Goal: Information Seeking & Learning: Learn about a topic

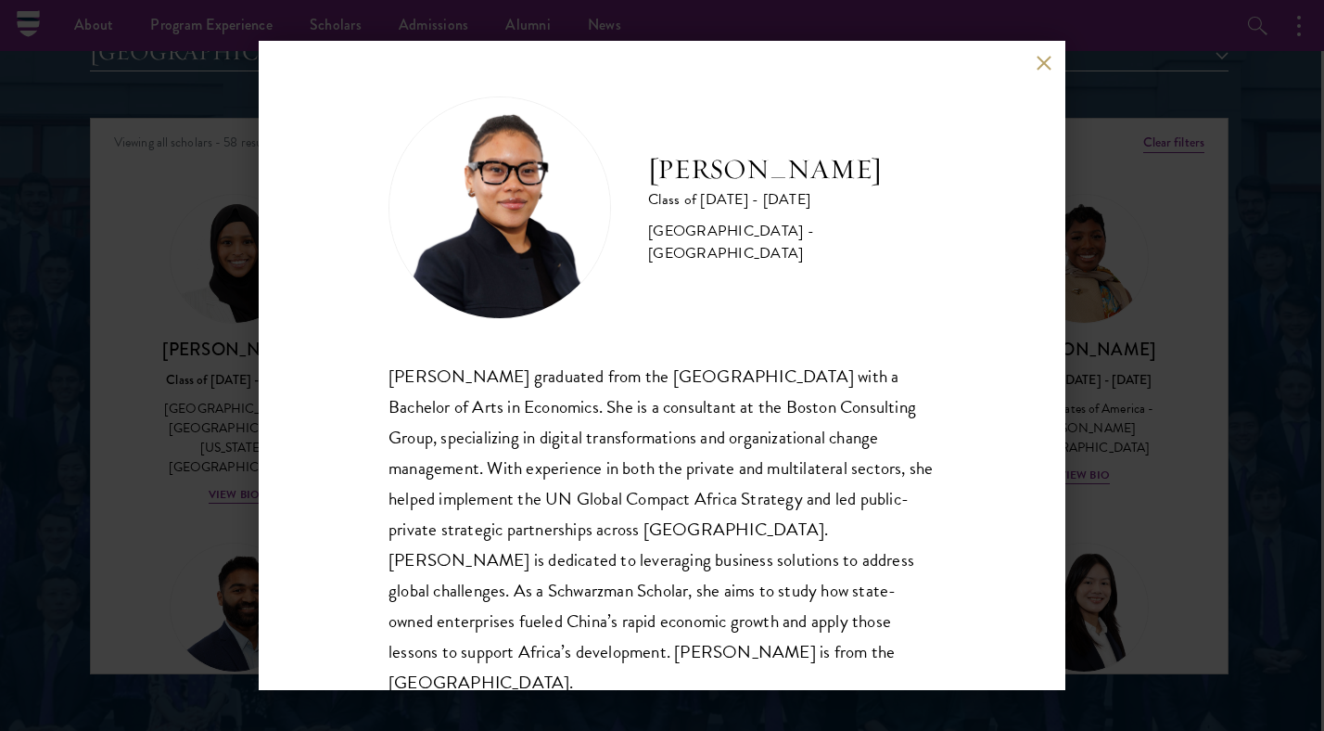
scroll to position [1680, 0]
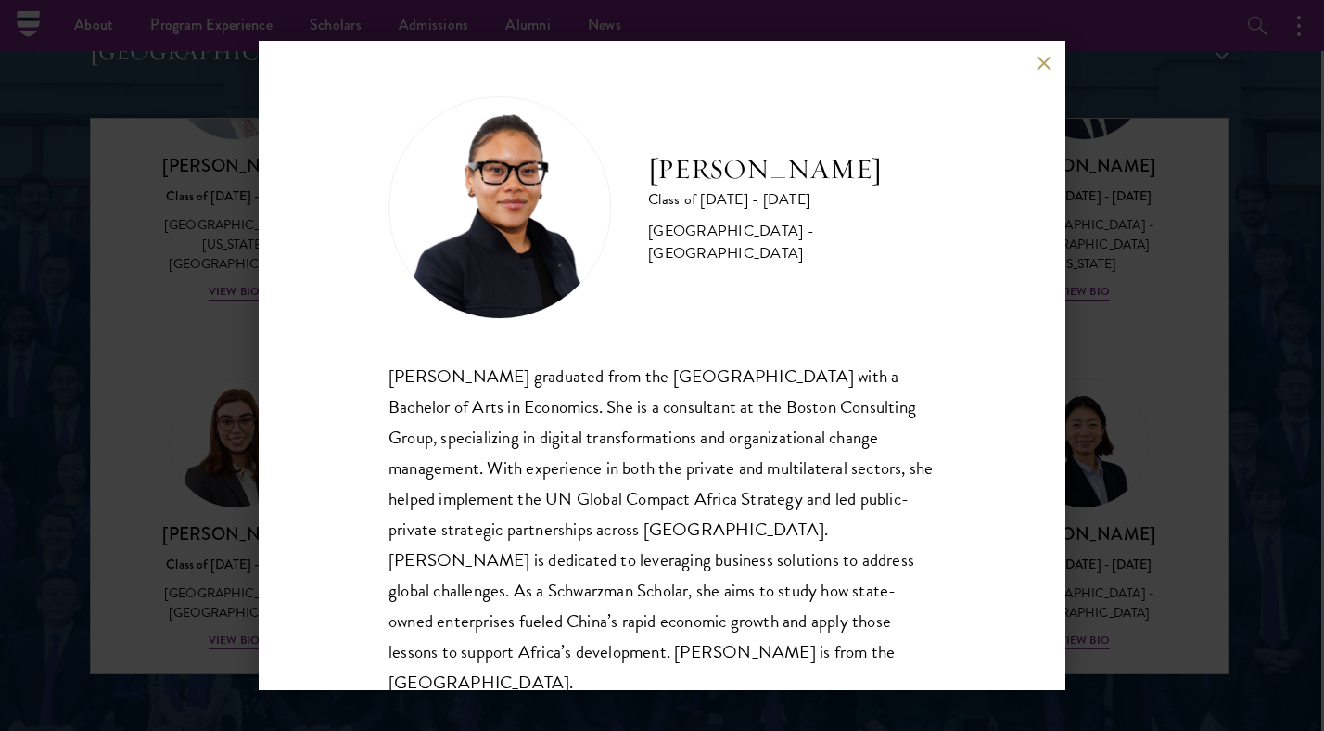
click at [1048, 63] on button at bounding box center [1044, 63] width 16 height 16
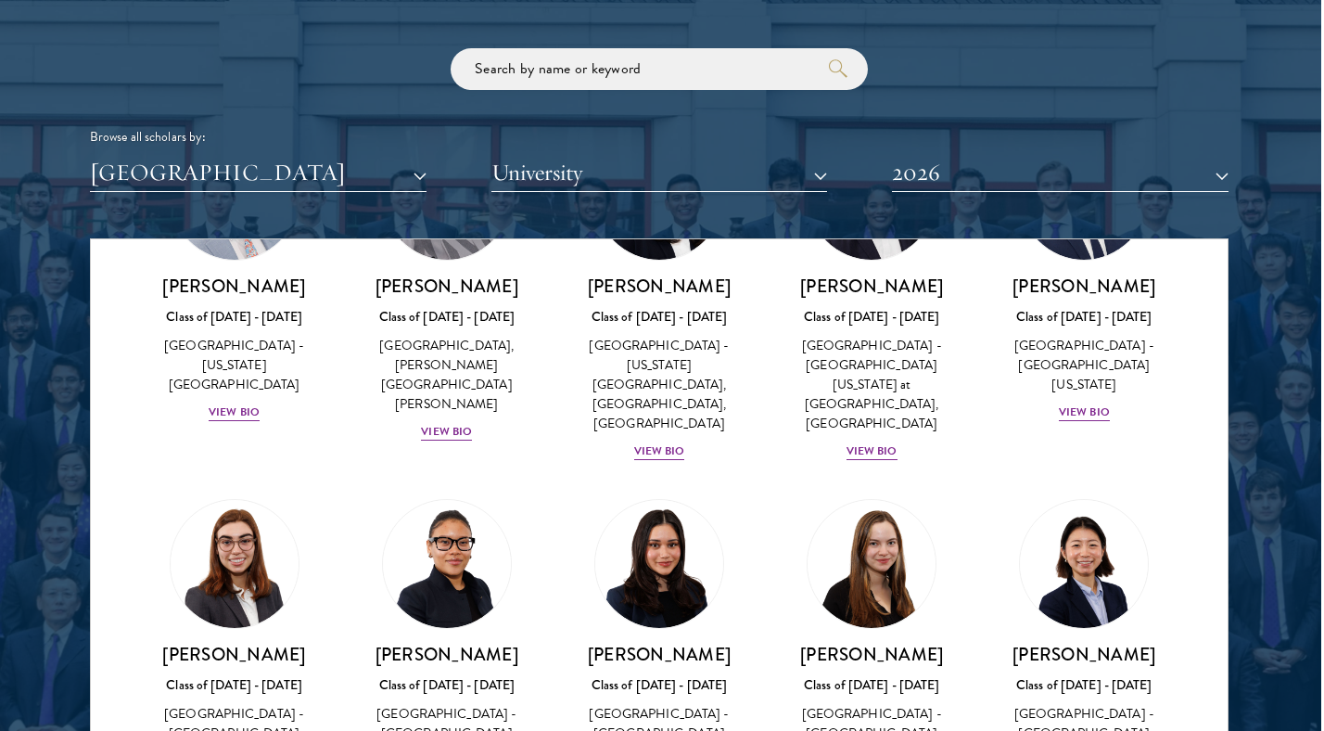
scroll to position [2224, 3]
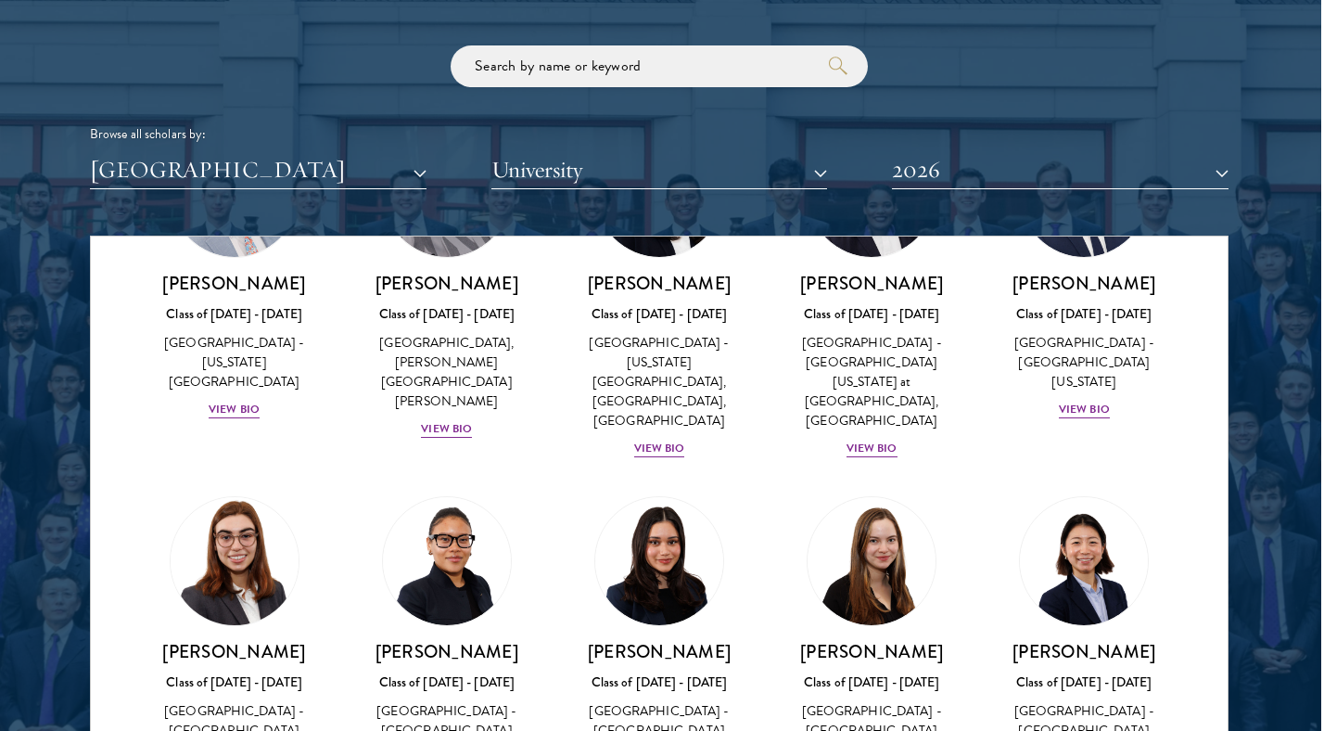
click at [246, 491] on img at bounding box center [234, 561] width 141 height 141
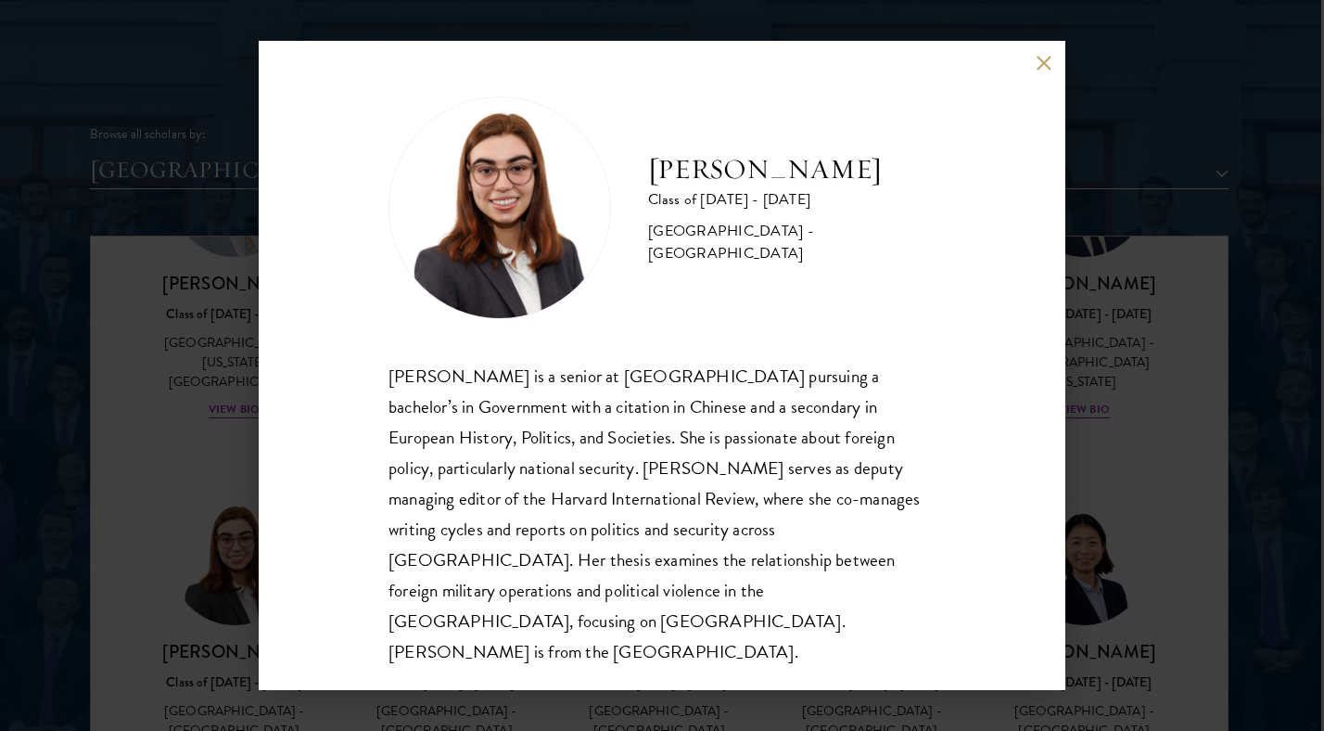
click at [1044, 70] on button at bounding box center [1044, 63] width 16 height 16
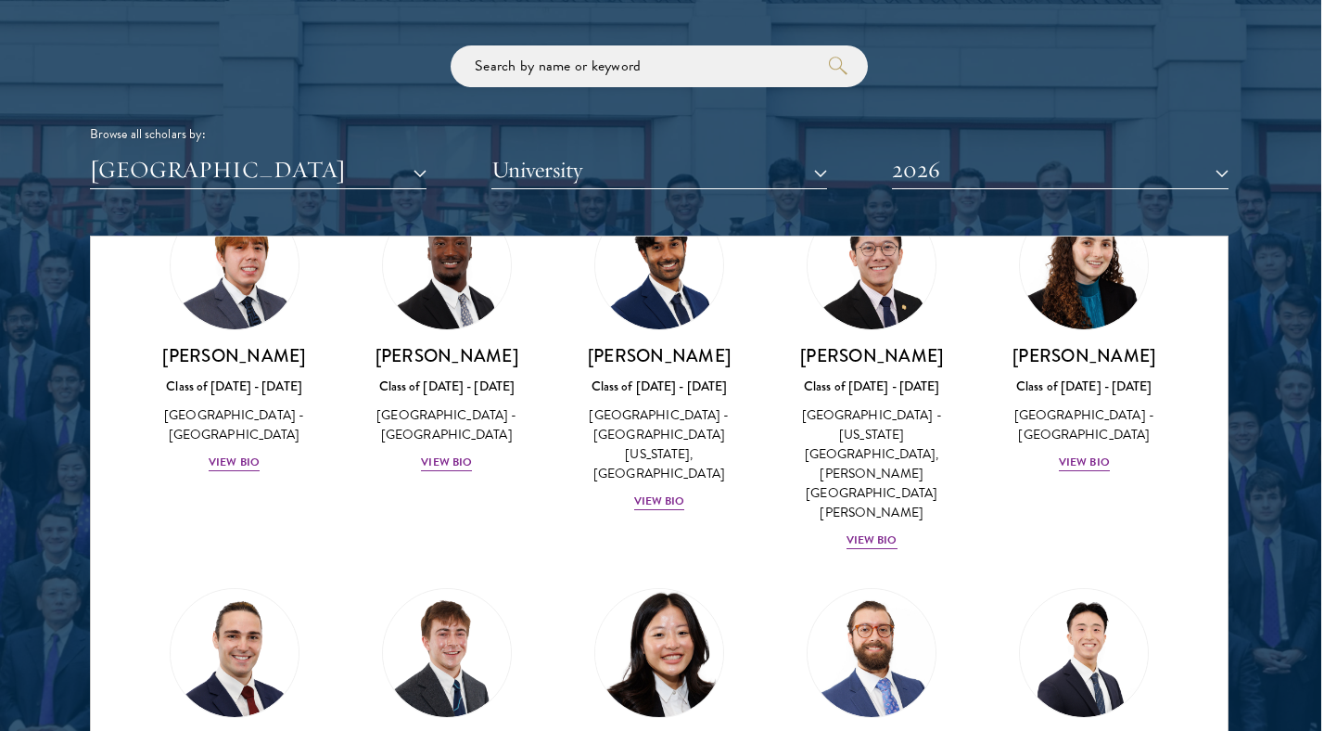
scroll to position [2682, 0]
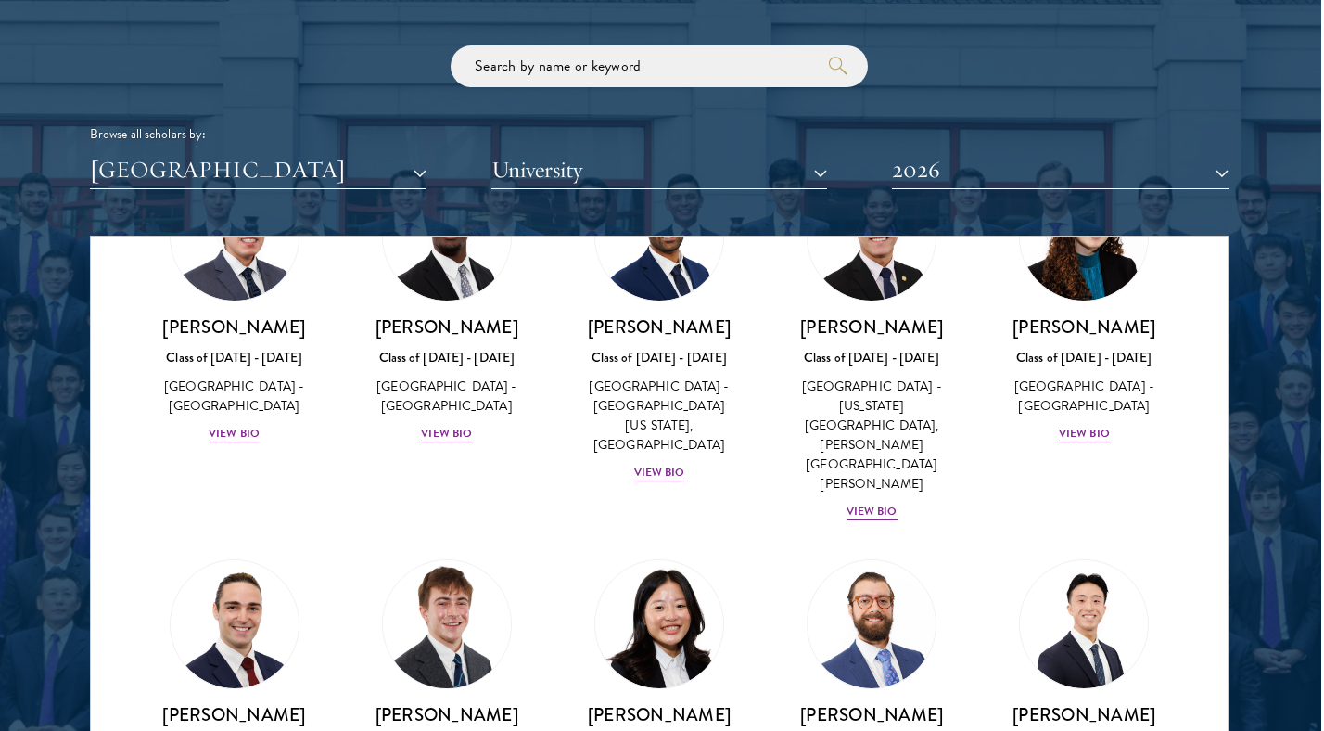
click at [453, 554] on img at bounding box center [447, 624] width 141 height 141
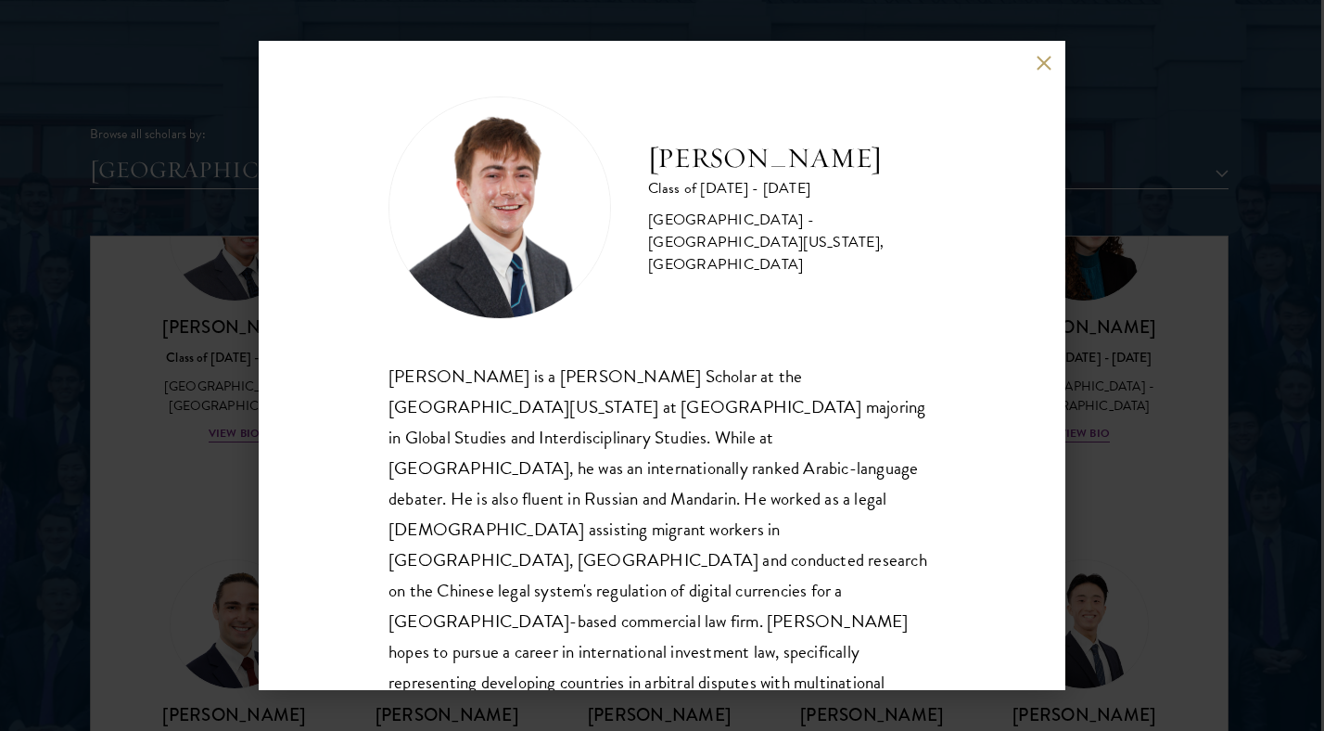
click at [1039, 61] on button at bounding box center [1044, 63] width 16 height 16
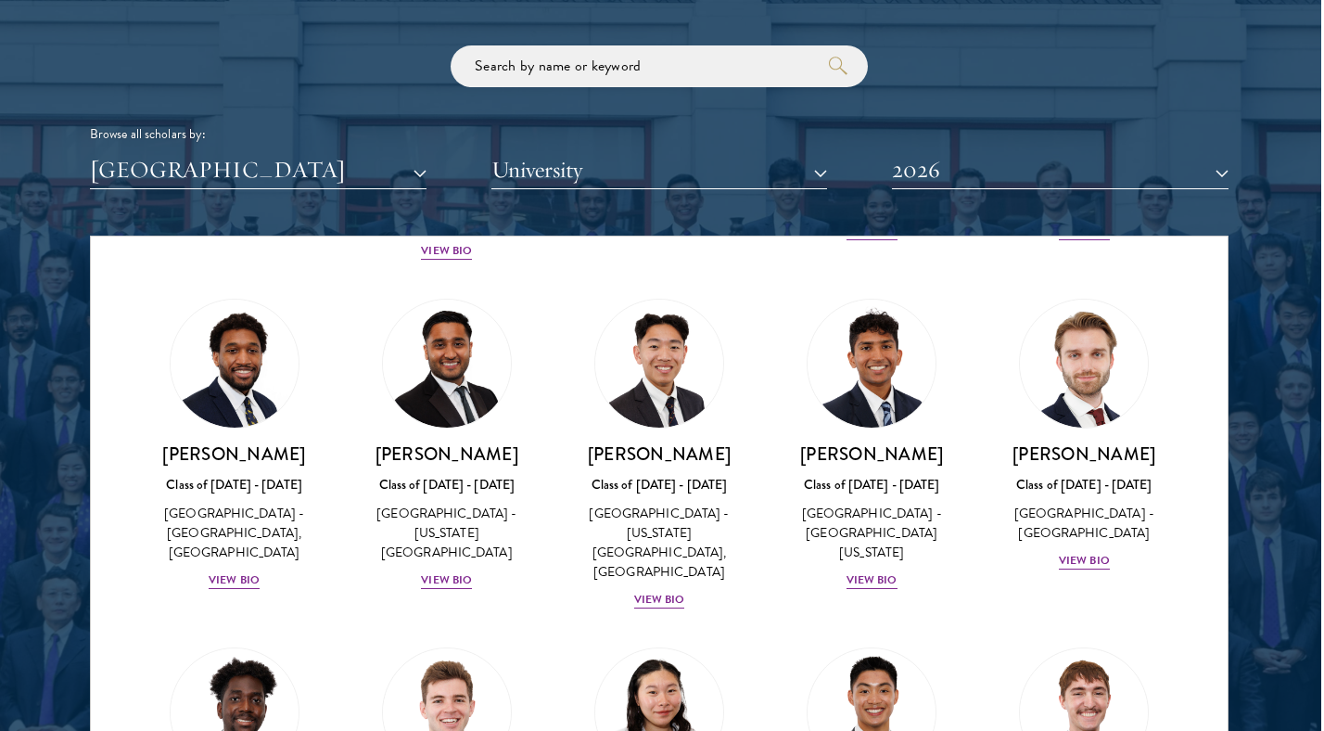
scroll to position [3291, 0]
click at [448, 643] on img at bounding box center [447, 713] width 141 height 141
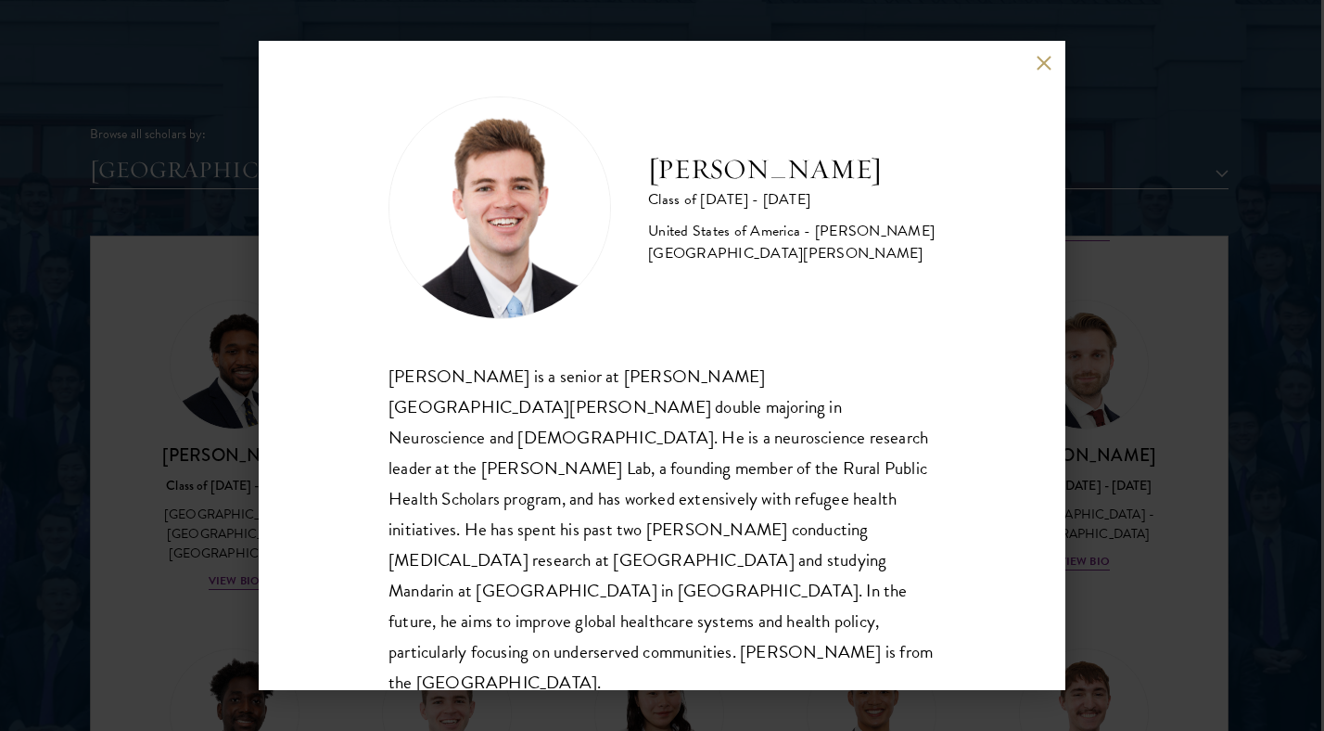
click at [1040, 60] on button at bounding box center [1044, 63] width 16 height 16
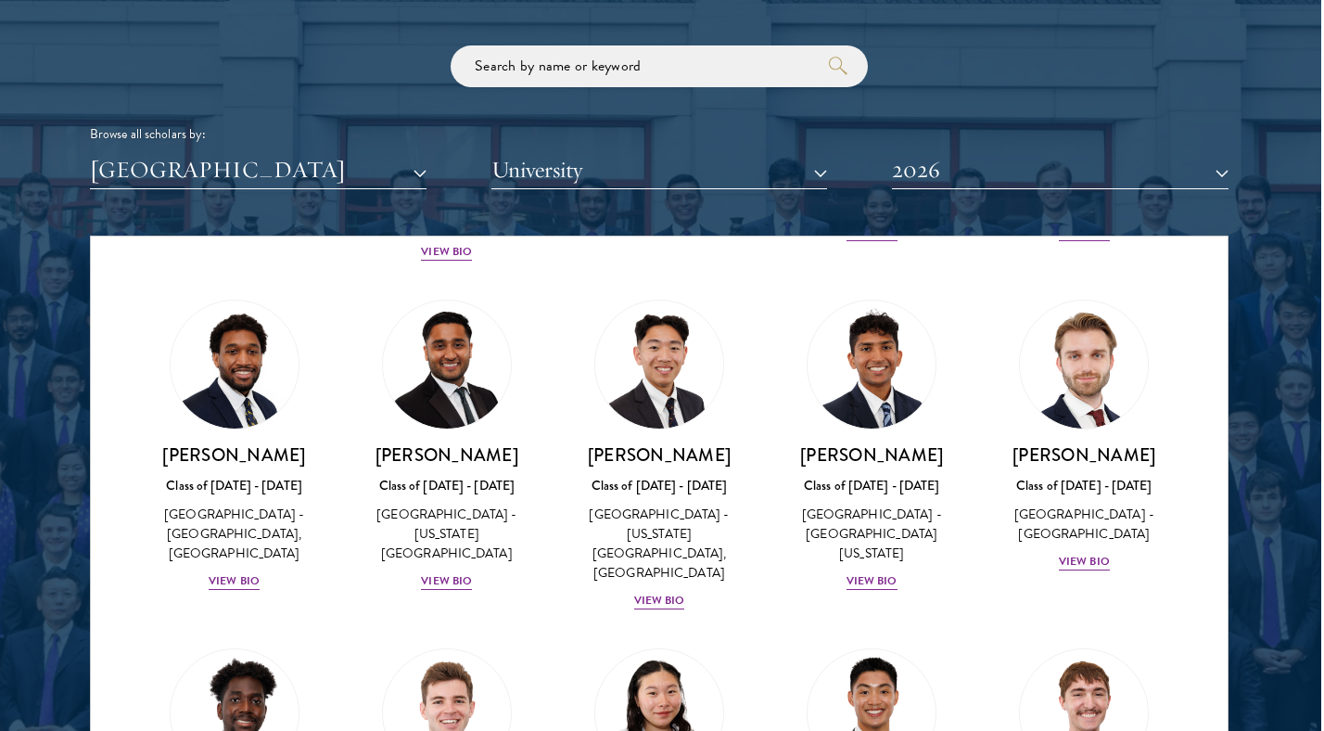
click at [417, 166] on button "[GEOGRAPHIC_DATA]" at bounding box center [258, 170] width 337 height 38
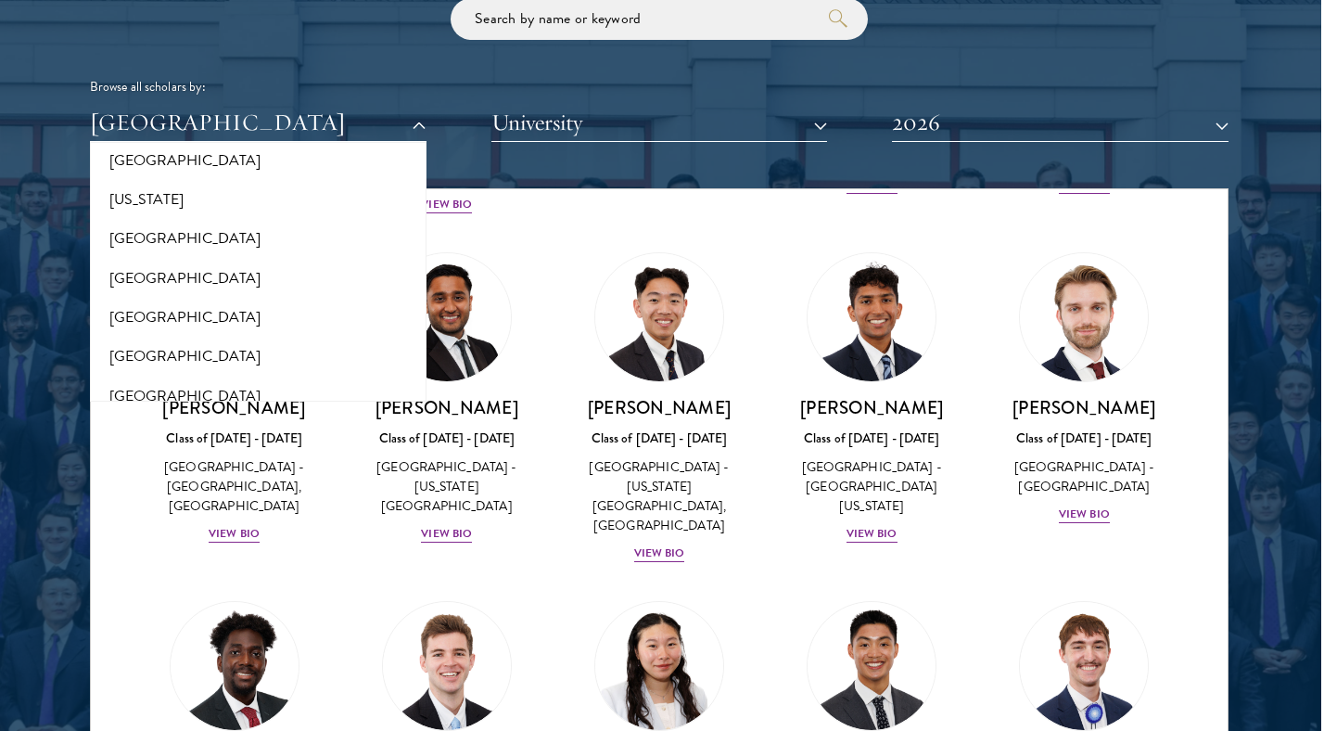
scroll to position [1079, 0]
click at [149, 218] on button "[GEOGRAPHIC_DATA]" at bounding box center [259, 237] width 326 height 39
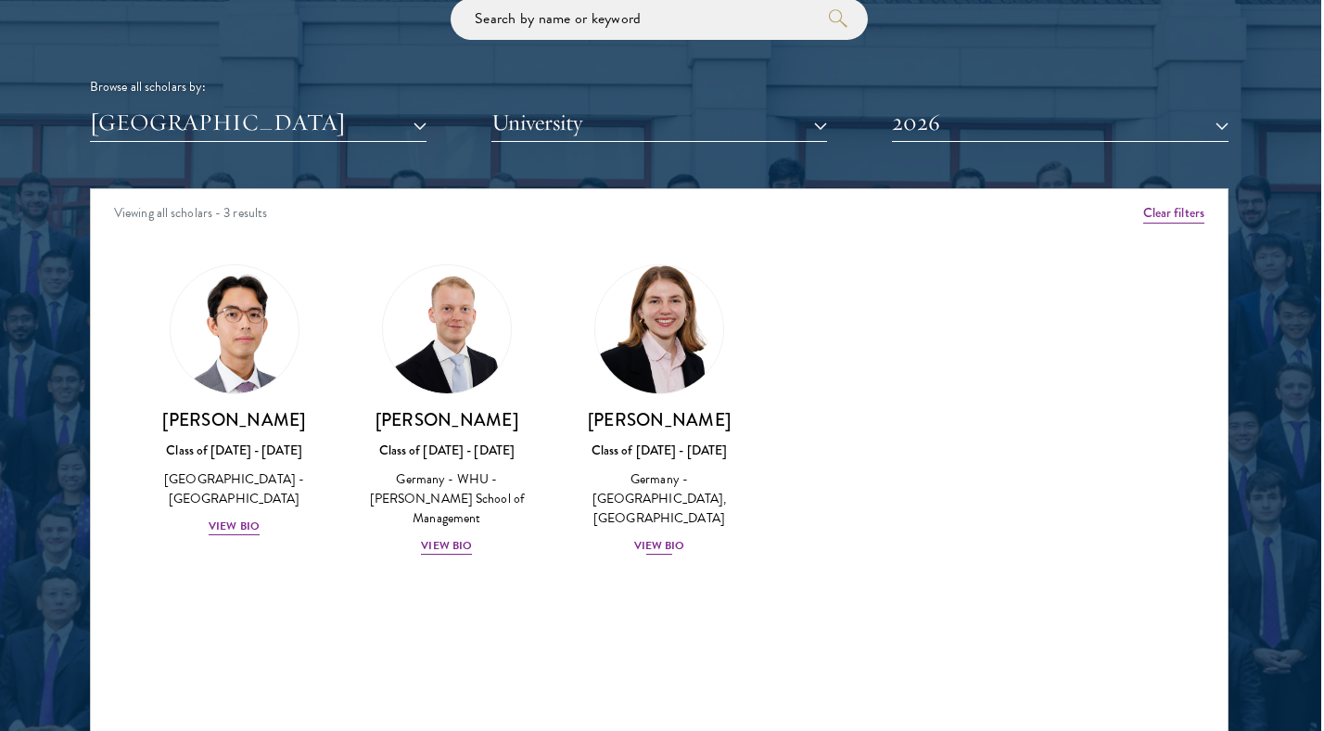
click at [663, 342] on img at bounding box center [659, 329] width 141 height 141
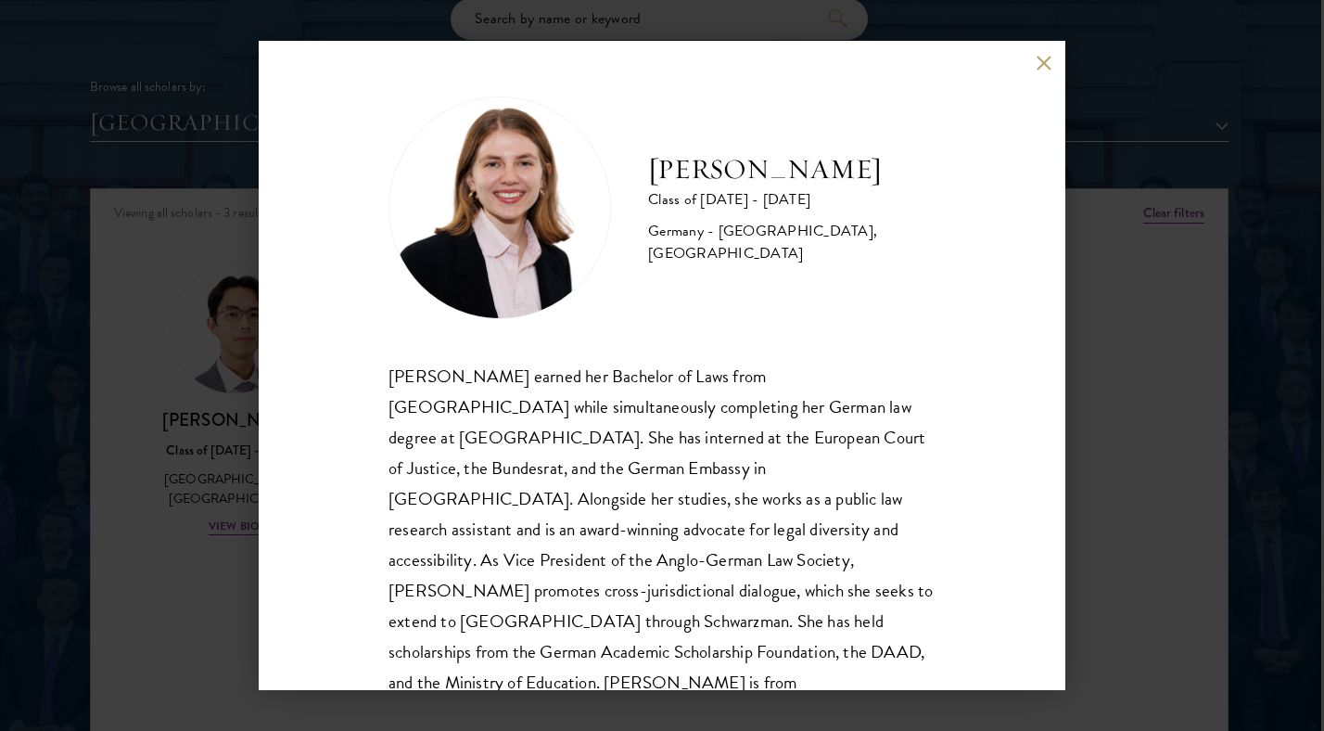
click at [1032, 60] on div "[PERSON_NAME] Class of [DATE] - [DATE] [GEOGRAPHIC_DATA] - [GEOGRAPHIC_DATA], […" at bounding box center [662, 365] width 807 height 649
click at [1056, 61] on div "[PERSON_NAME] Class of [DATE] - [DATE] [GEOGRAPHIC_DATA] - [GEOGRAPHIC_DATA], […" at bounding box center [662, 365] width 807 height 649
click at [1051, 61] on button at bounding box center [1044, 63] width 16 height 16
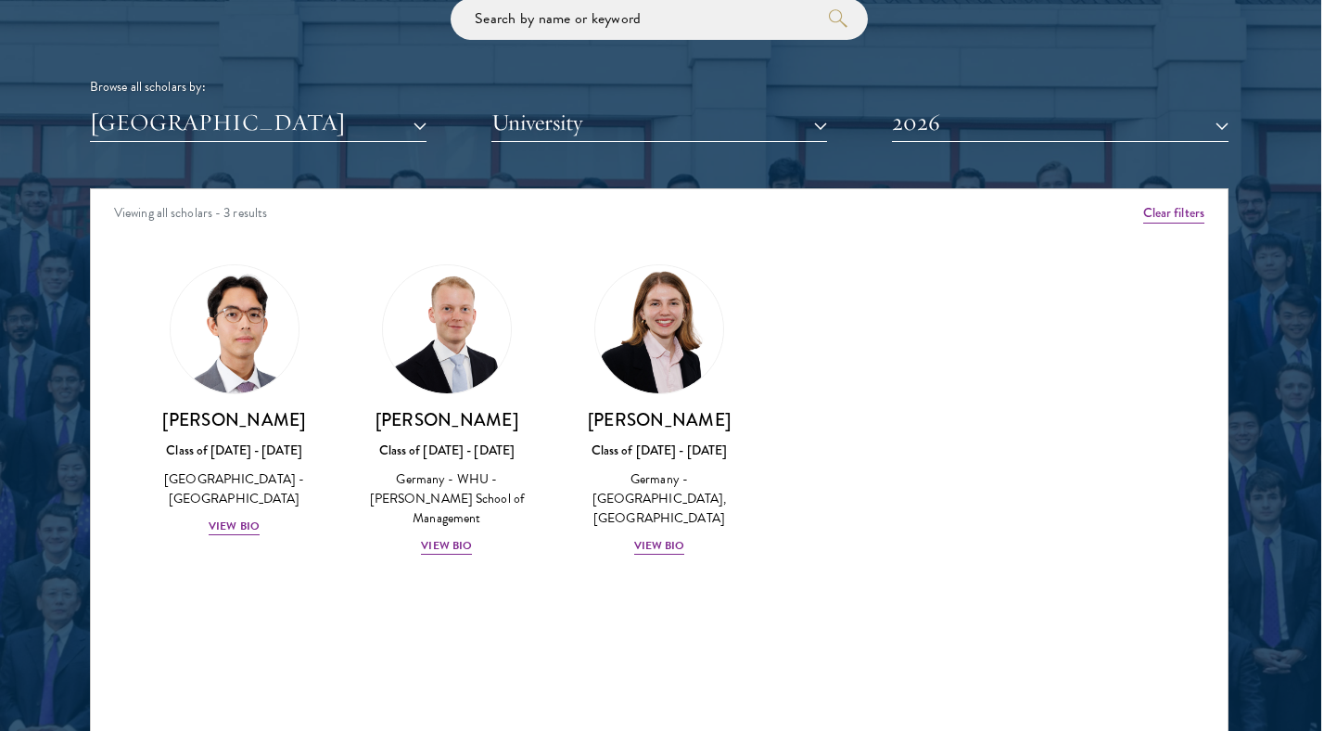
click at [416, 113] on button "[GEOGRAPHIC_DATA]" at bounding box center [258, 123] width 337 height 38
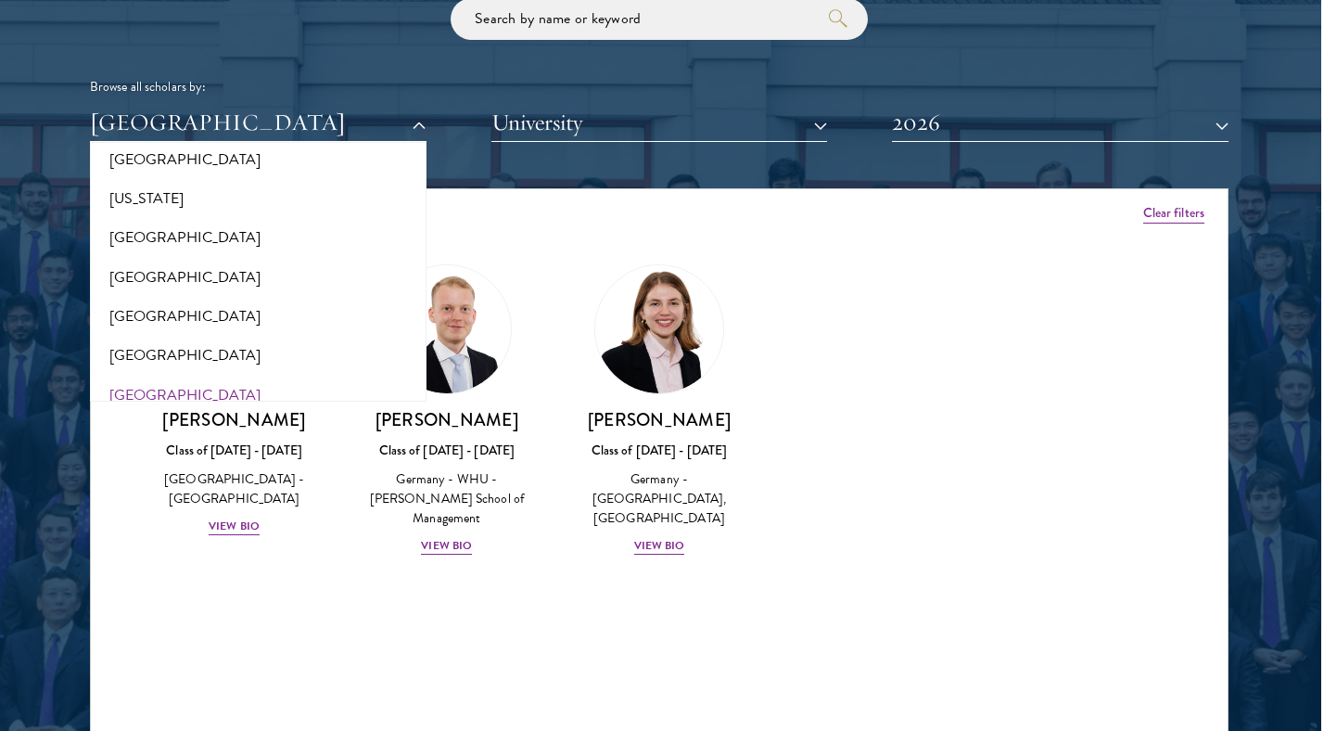
click at [135, 376] on button "[GEOGRAPHIC_DATA]" at bounding box center [259, 395] width 326 height 39
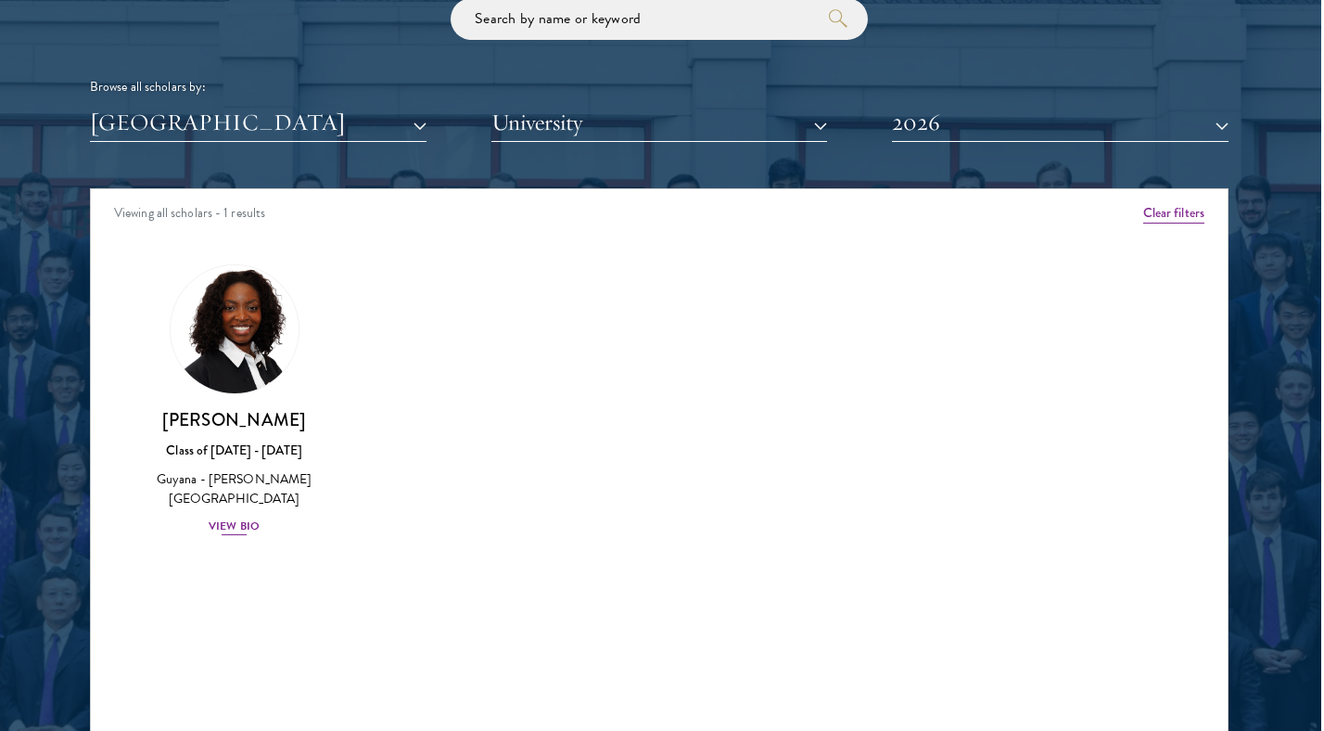
click at [254, 331] on img at bounding box center [234, 329] width 141 height 141
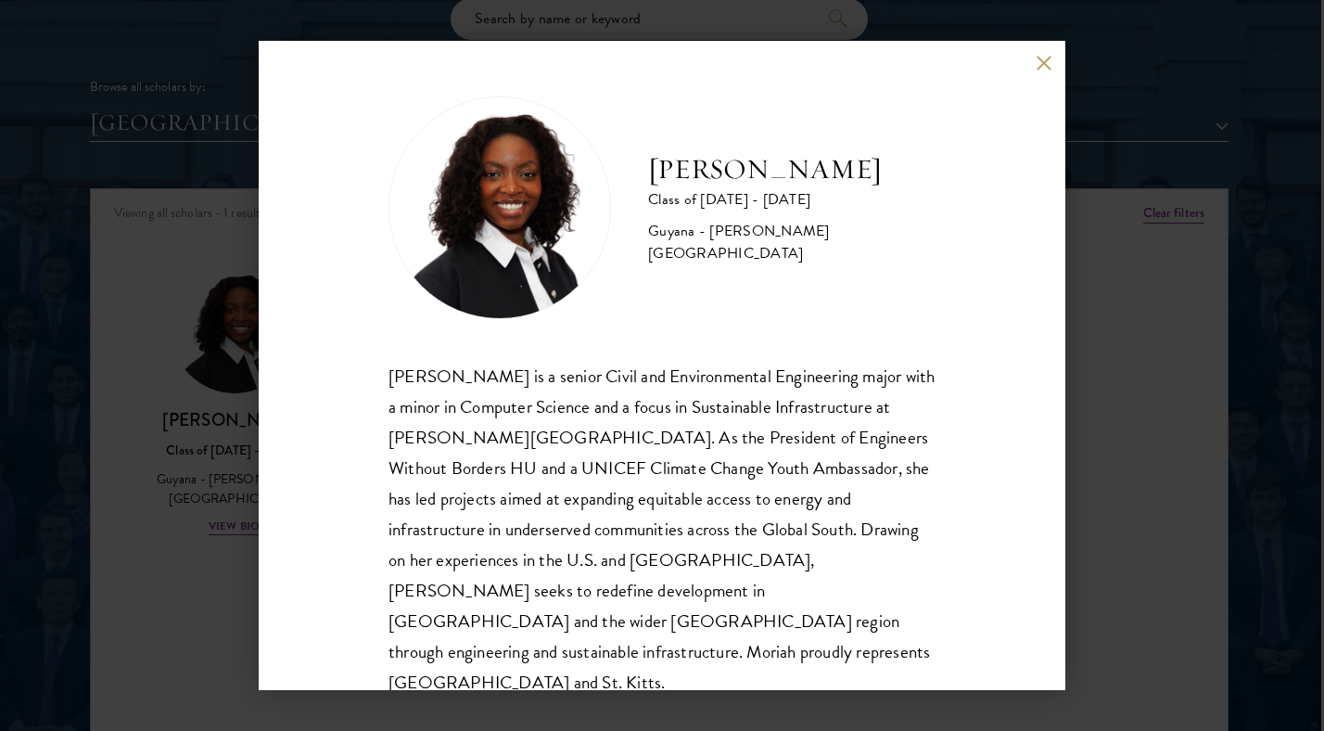
click at [1045, 66] on button at bounding box center [1044, 63] width 16 height 16
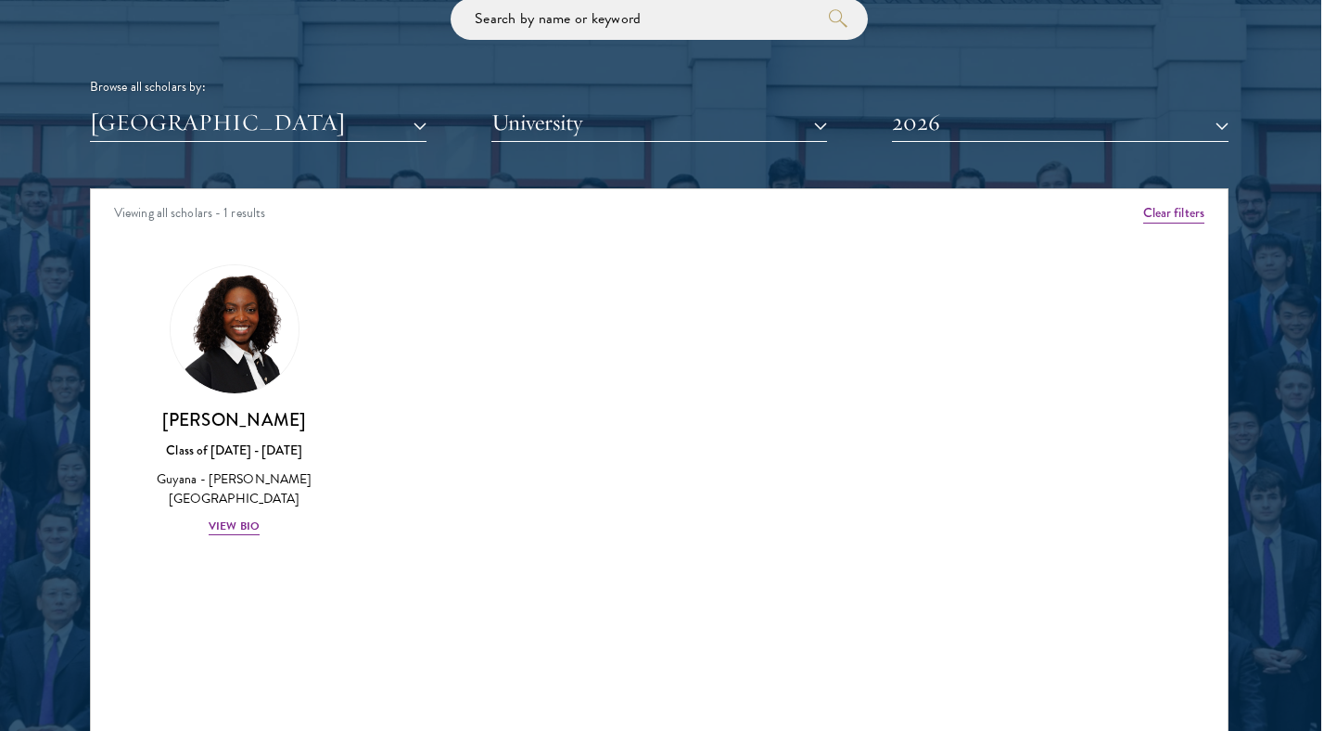
click at [413, 115] on button "[GEOGRAPHIC_DATA]" at bounding box center [258, 123] width 337 height 38
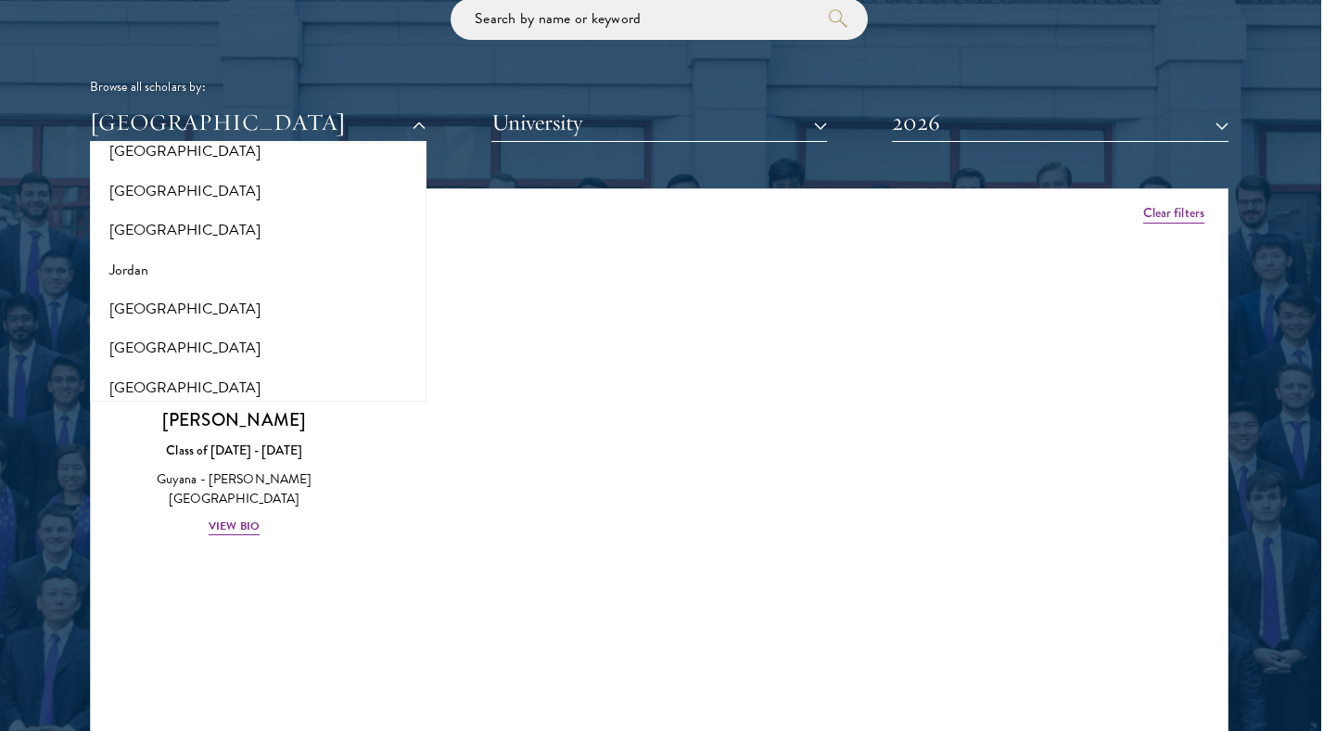
scroll to position [1739, 0]
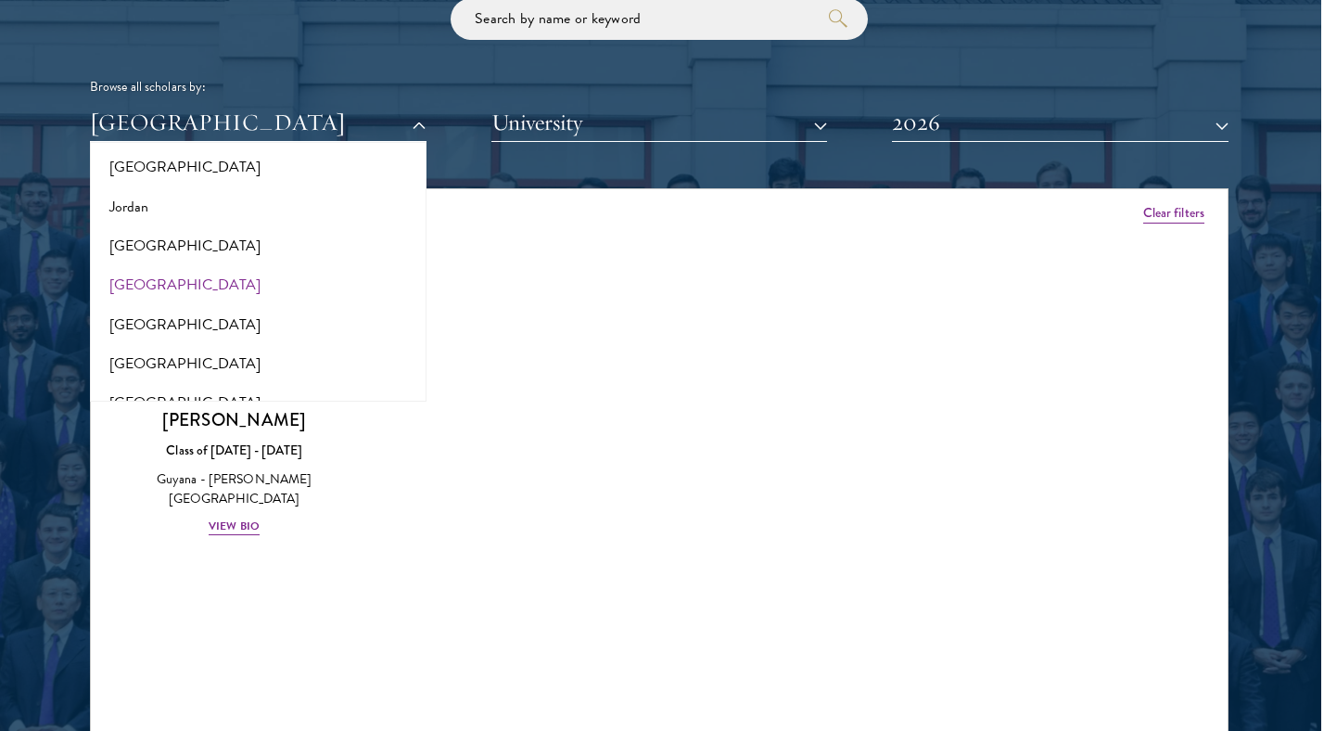
click at [154, 265] on button "[GEOGRAPHIC_DATA]" at bounding box center [259, 284] width 326 height 39
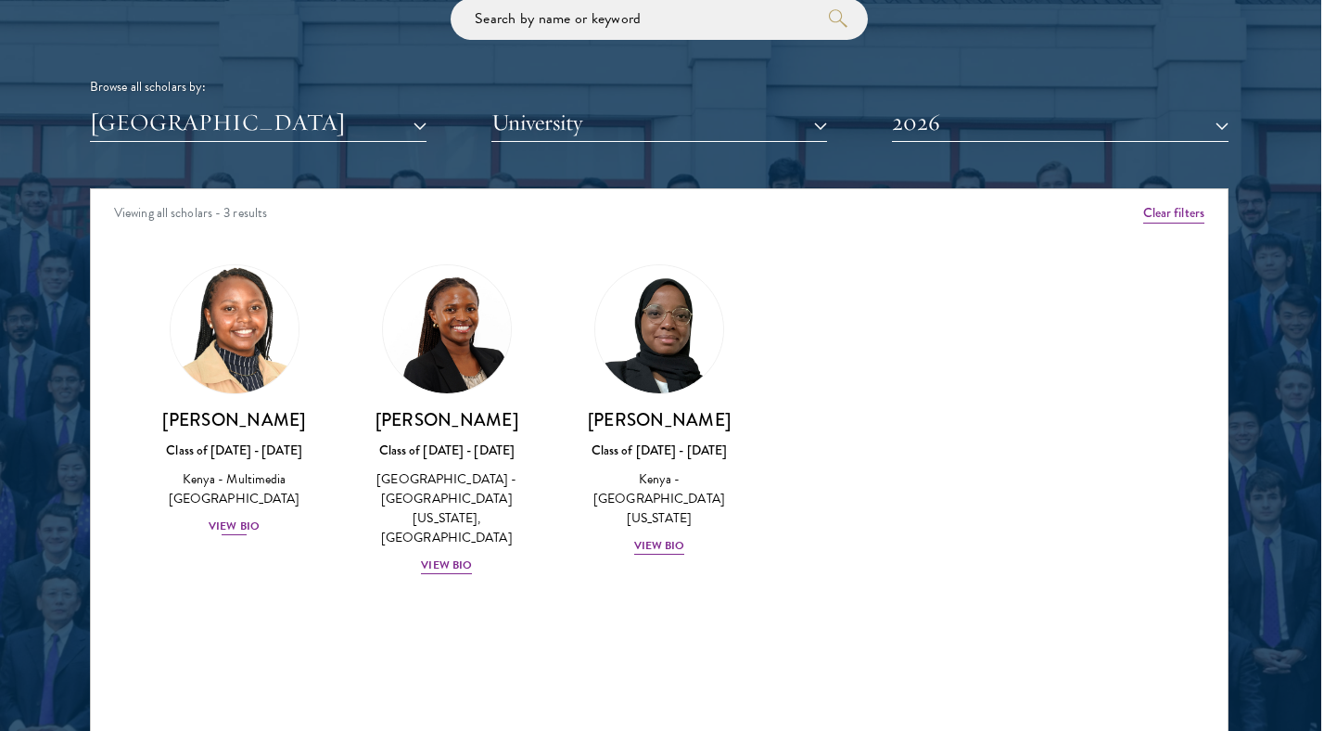
click at [232, 325] on img at bounding box center [234, 329] width 141 height 141
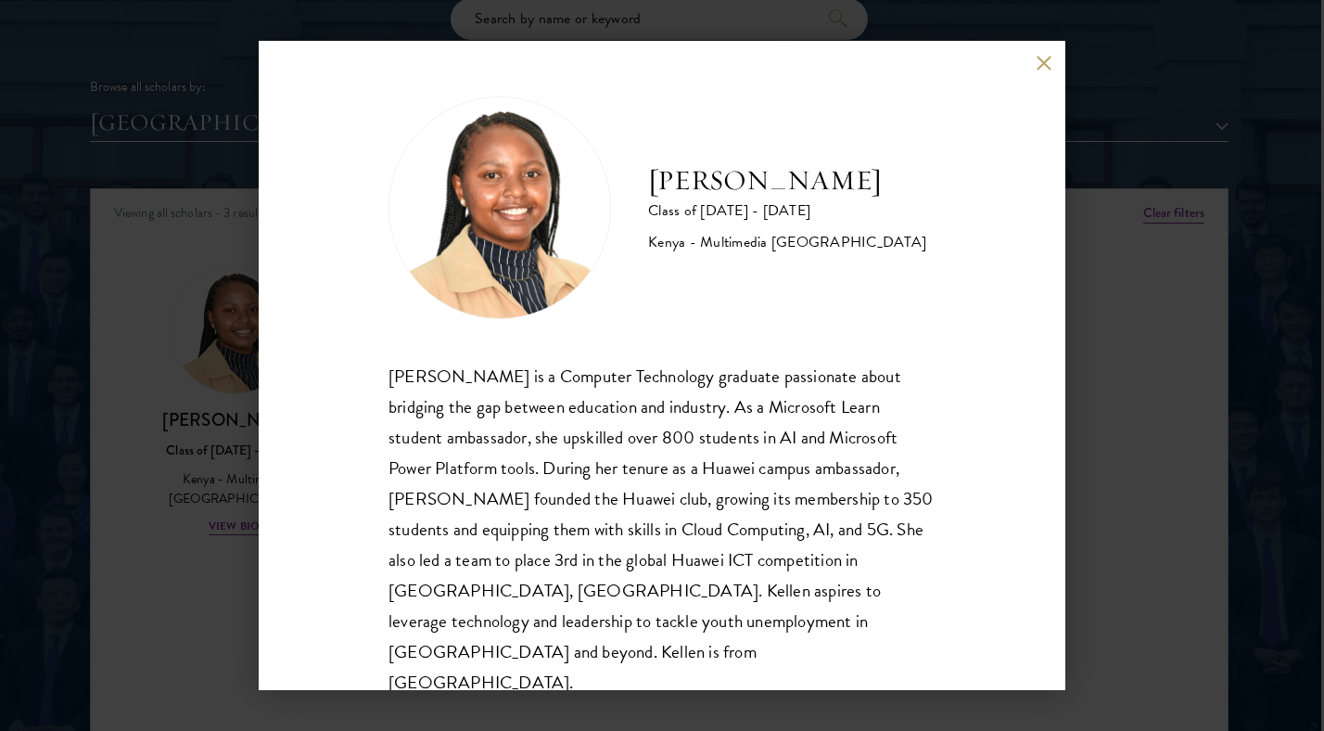
click at [1044, 65] on button at bounding box center [1044, 63] width 16 height 16
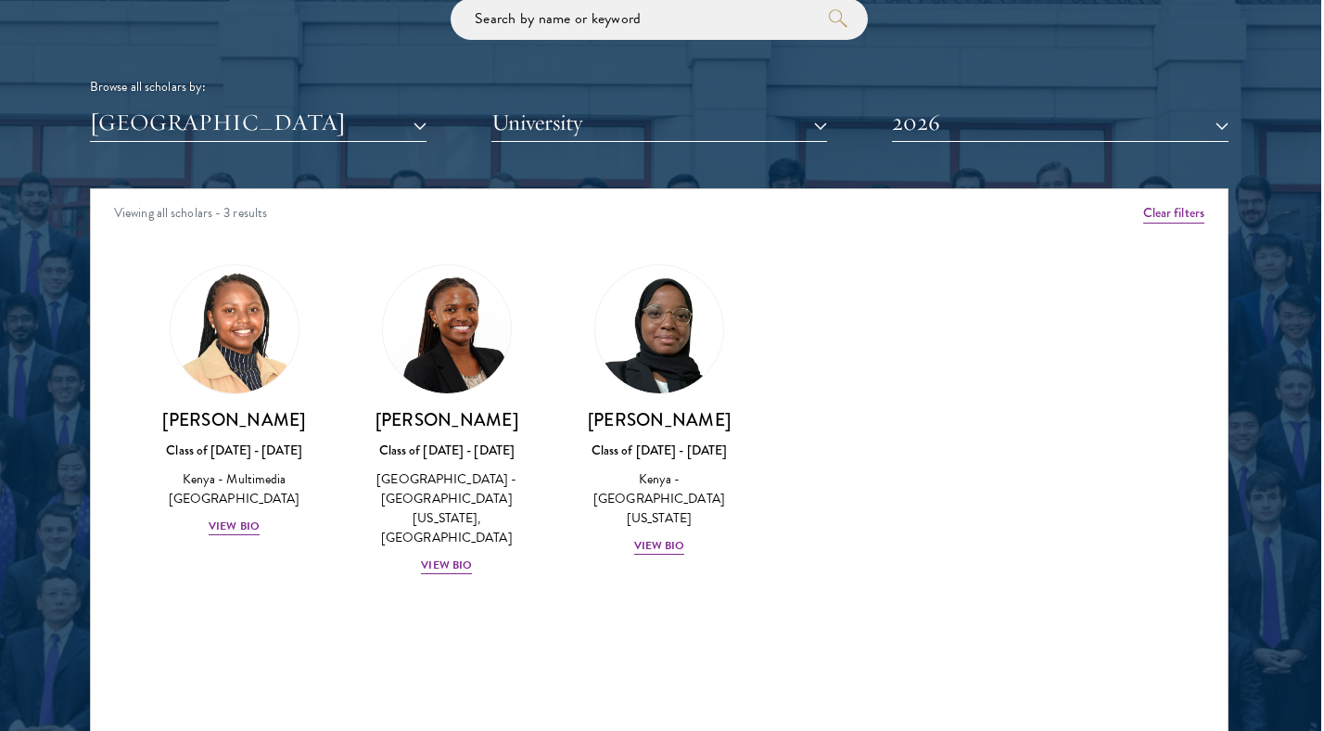
click at [418, 114] on button "[GEOGRAPHIC_DATA]" at bounding box center [258, 123] width 337 height 38
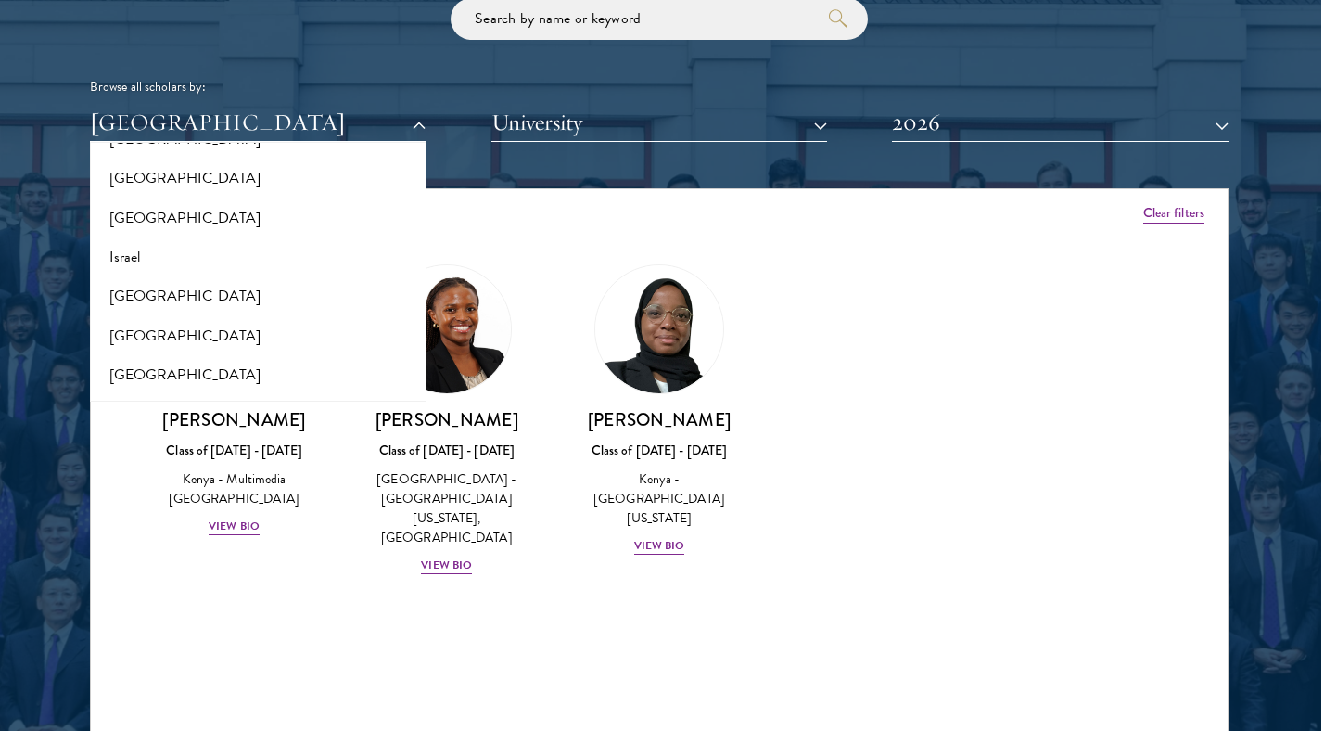
scroll to position [1515, 0]
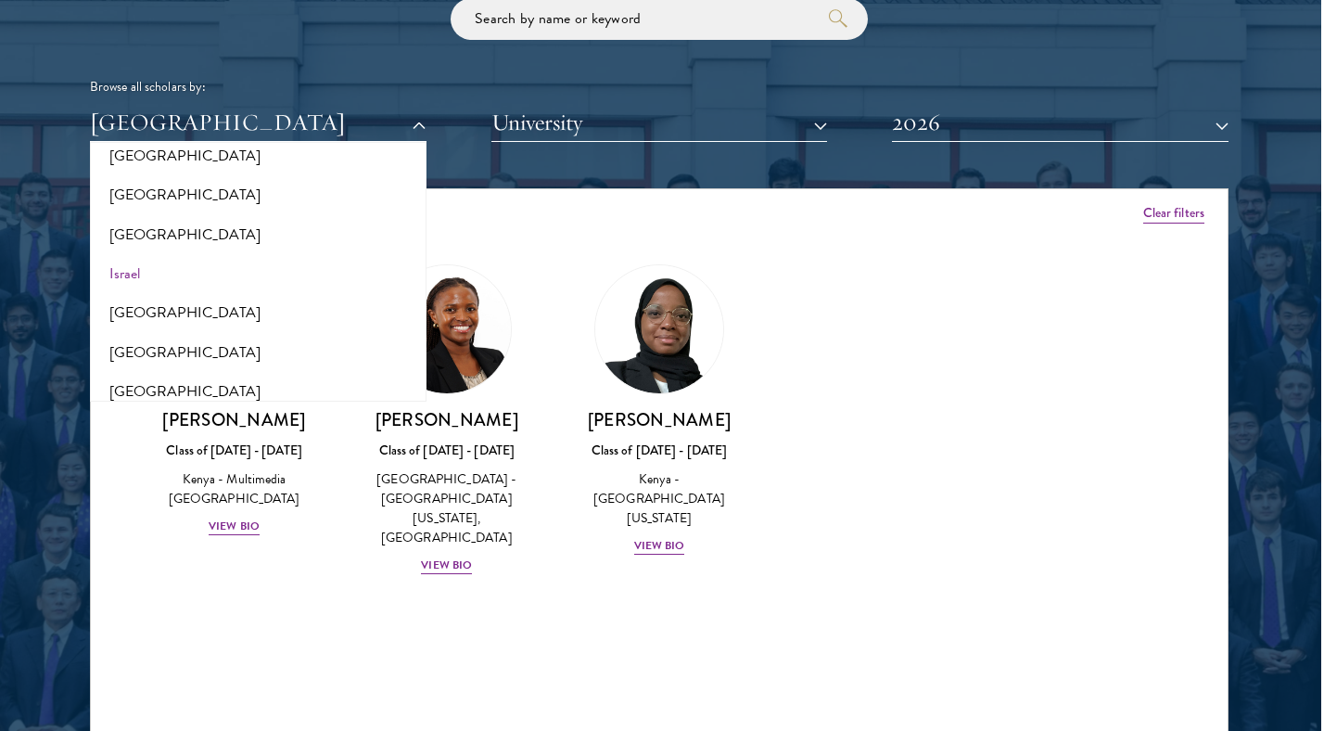
click at [128, 254] on button "Israel" at bounding box center [259, 273] width 326 height 39
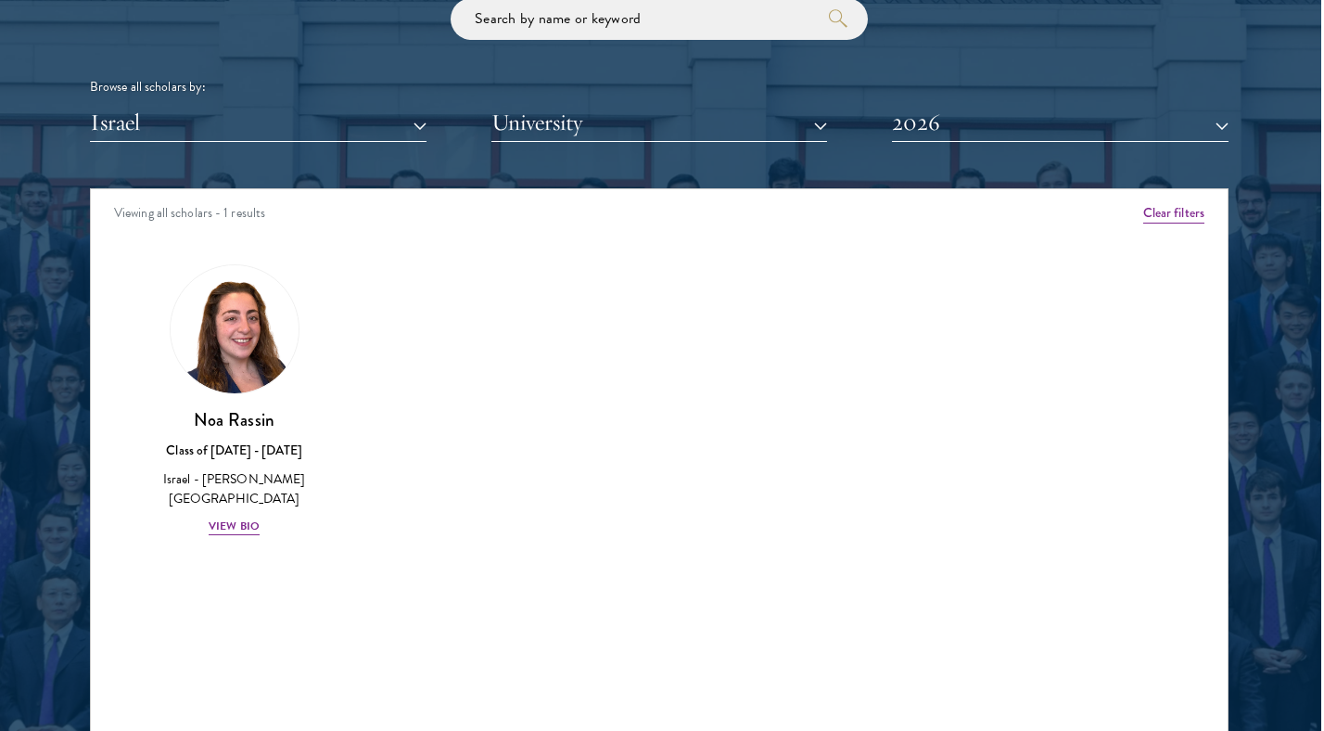
click at [413, 124] on button "Israel" at bounding box center [258, 123] width 337 height 38
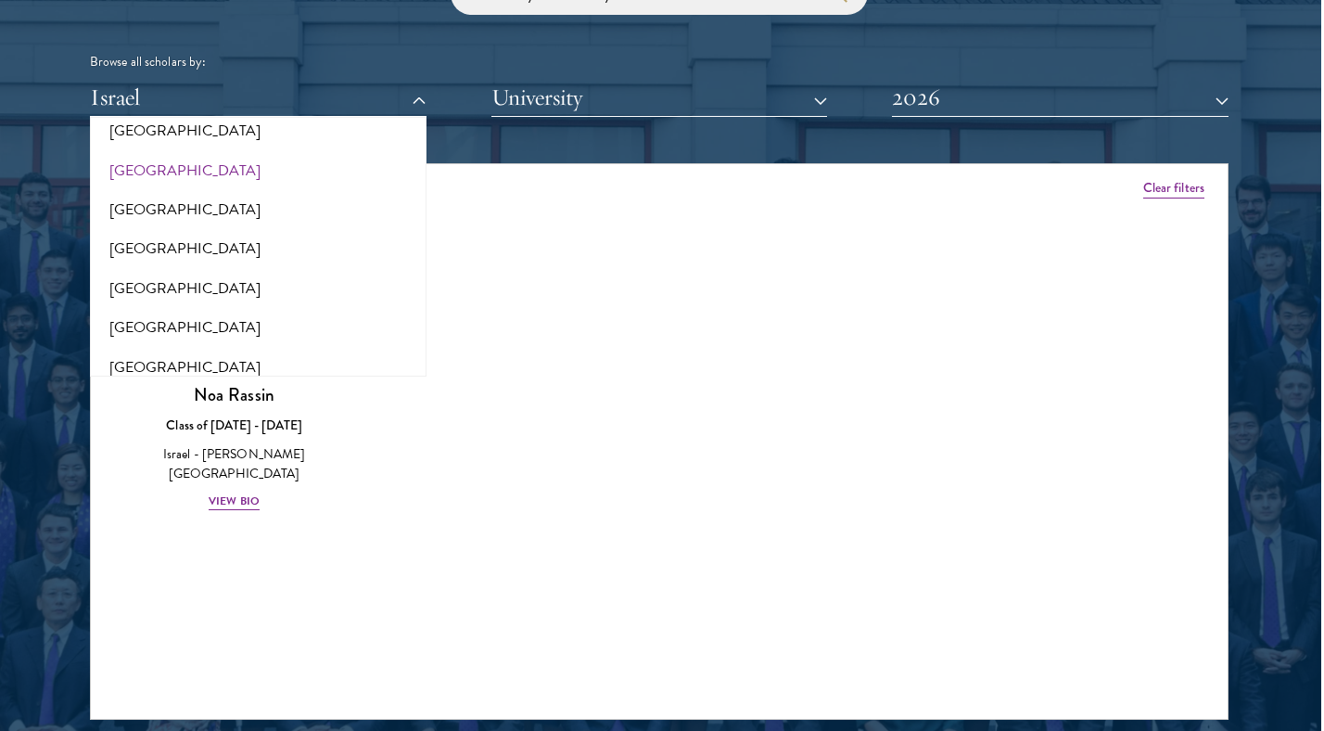
scroll to position [3800, 0]
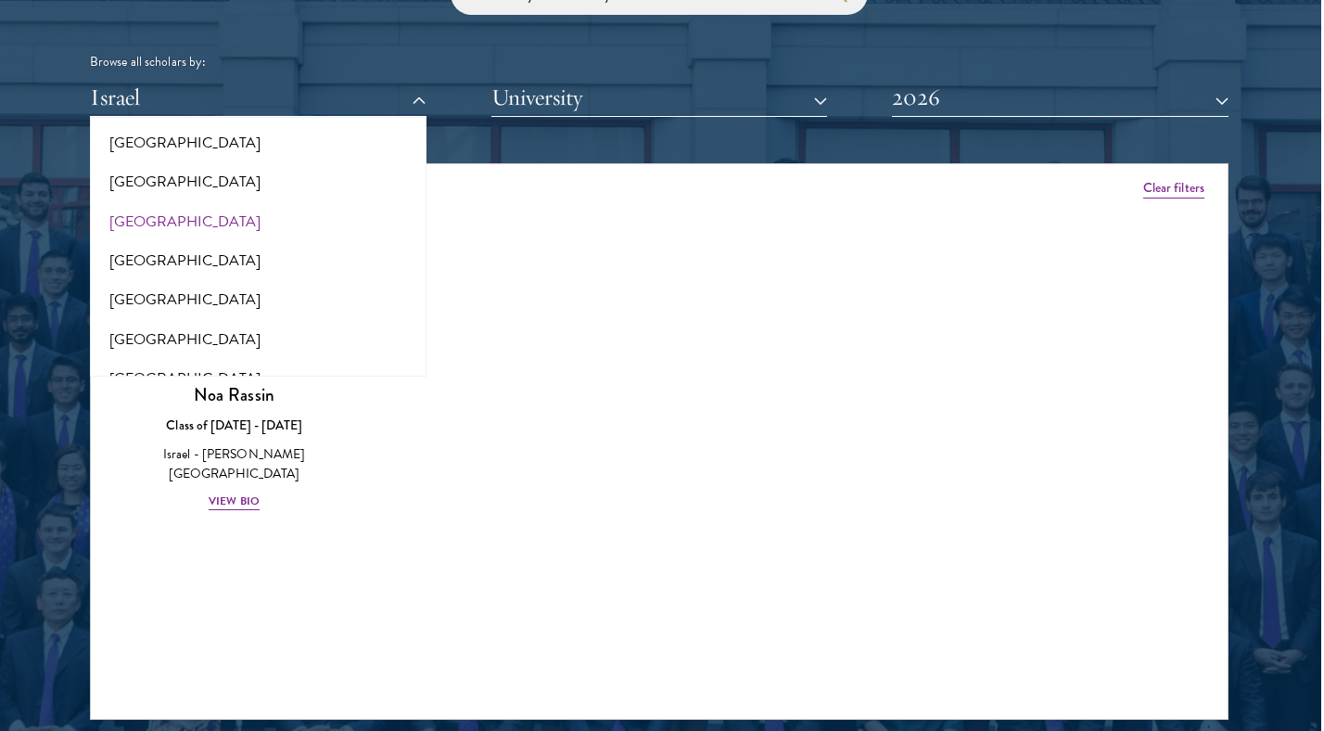
click at [160, 202] on button "[GEOGRAPHIC_DATA]" at bounding box center [259, 221] width 326 height 39
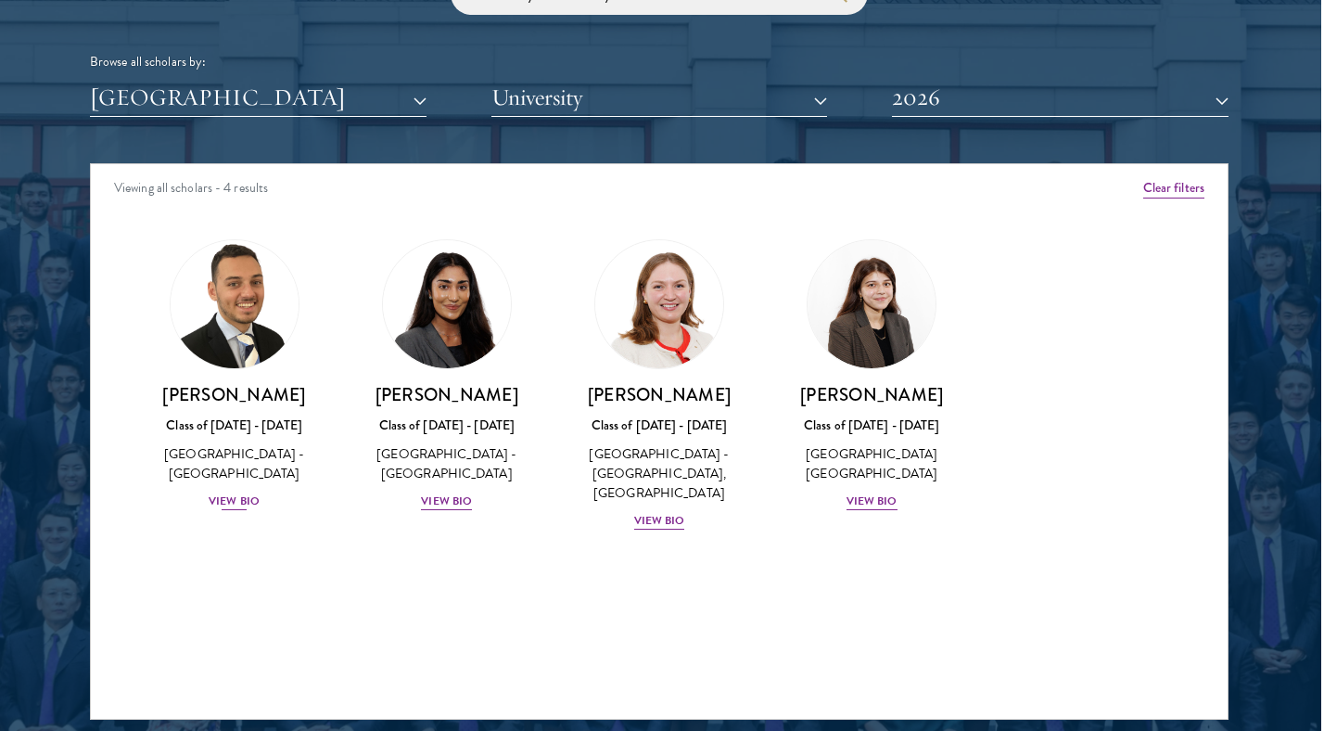
click at [244, 320] on img at bounding box center [234, 304] width 141 height 141
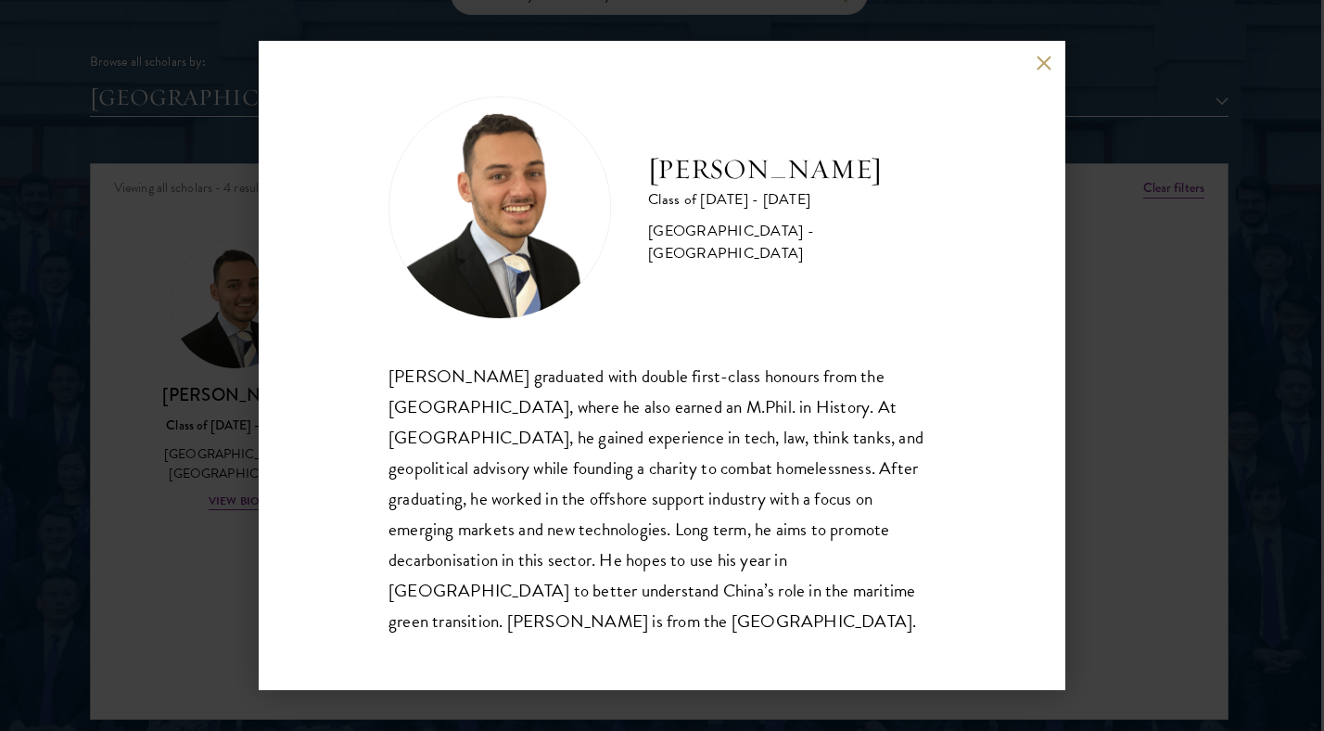
click at [1036, 70] on button at bounding box center [1044, 63] width 16 height 16
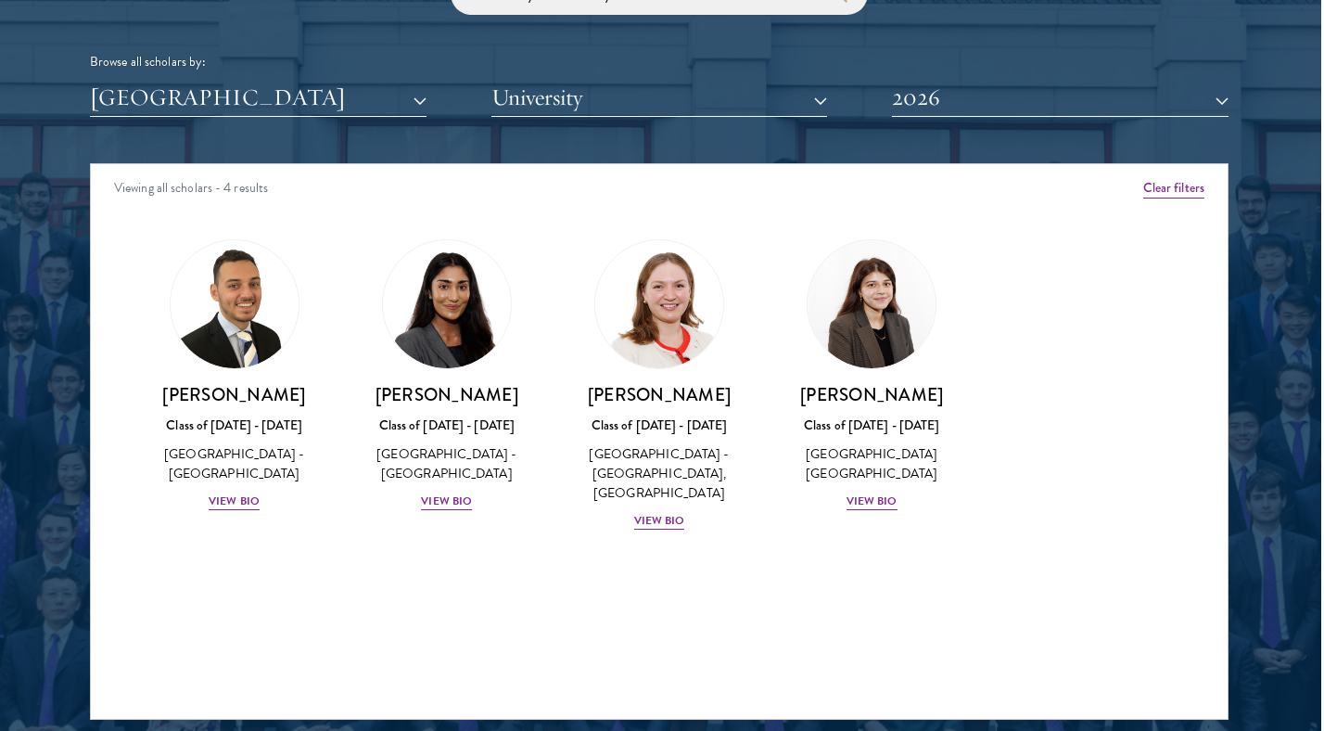
click at [422, 95] on button "[GEOGRAPHIC_DATA]" at bounding box center [258, 98] width 337 height 38
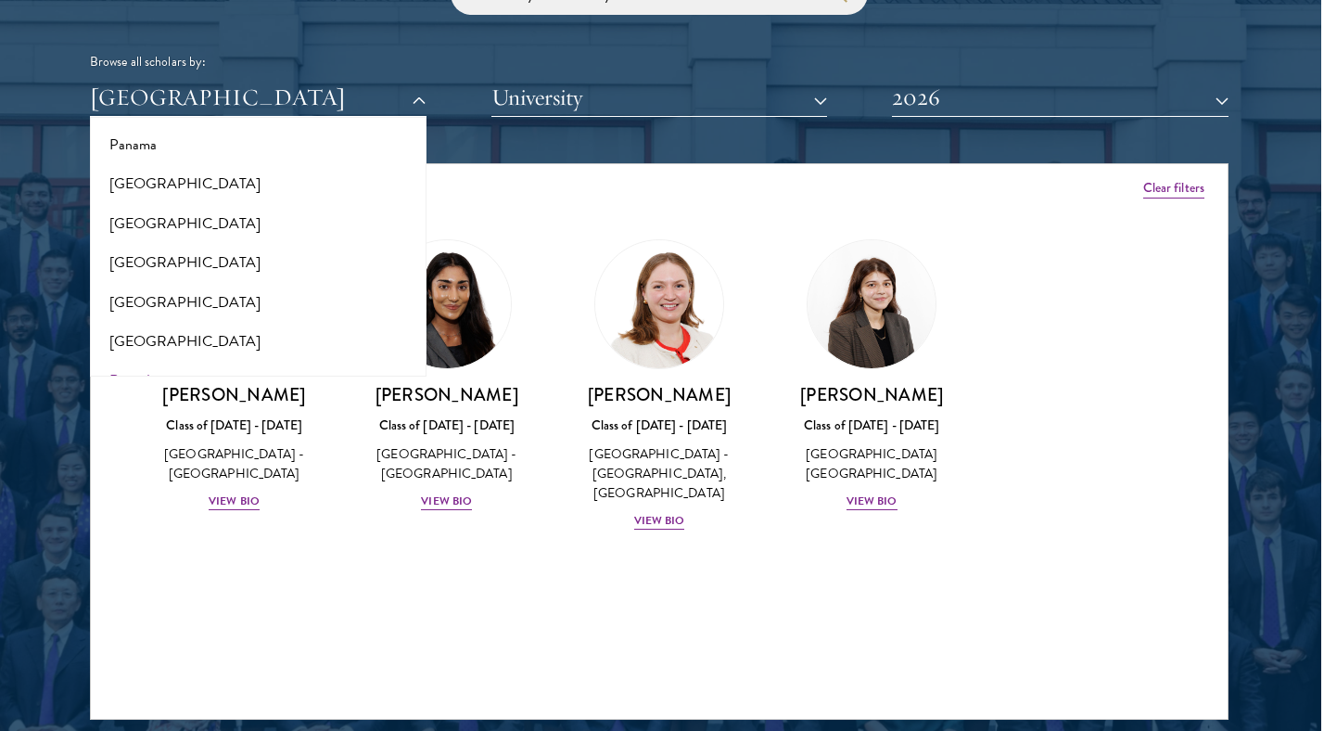
scroll to position [2869, 0]
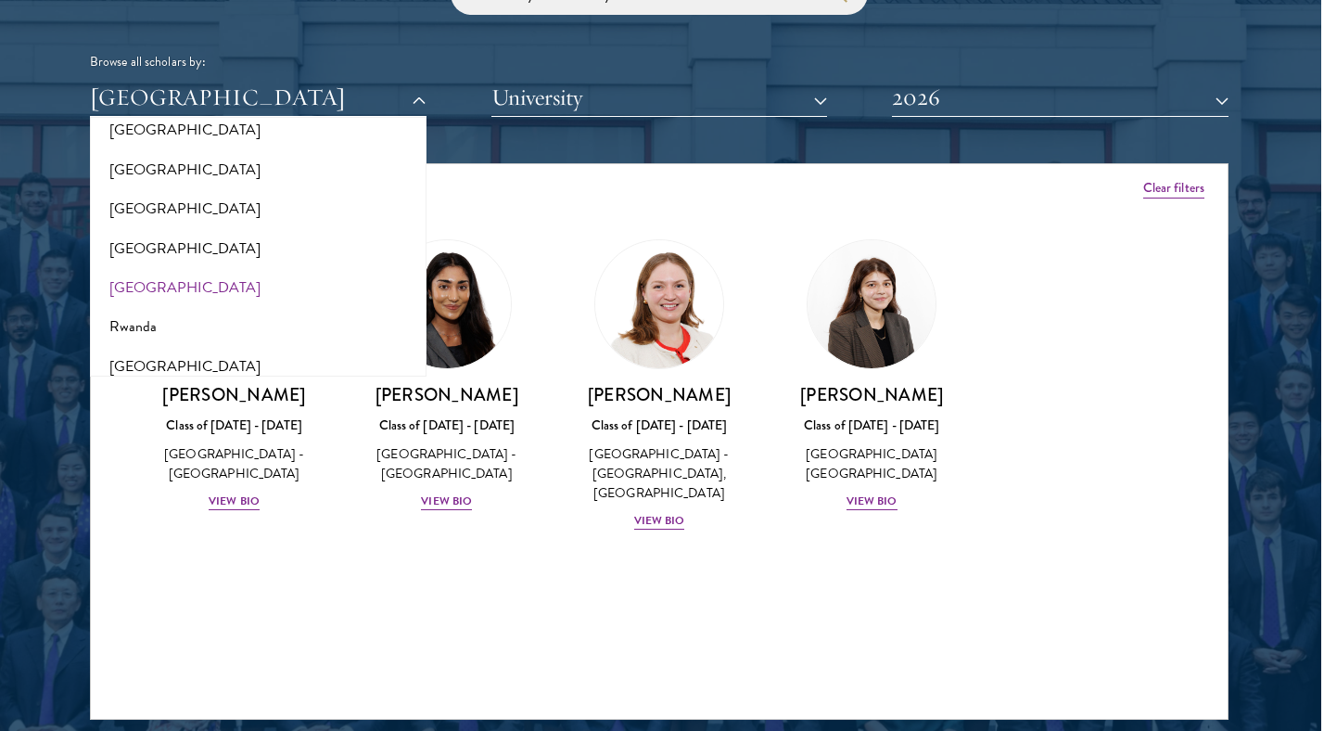
click at [129, 268] on button "[GEOGRAPHIC_DATA]" at bounding box center [259, 287] width 326 height 39
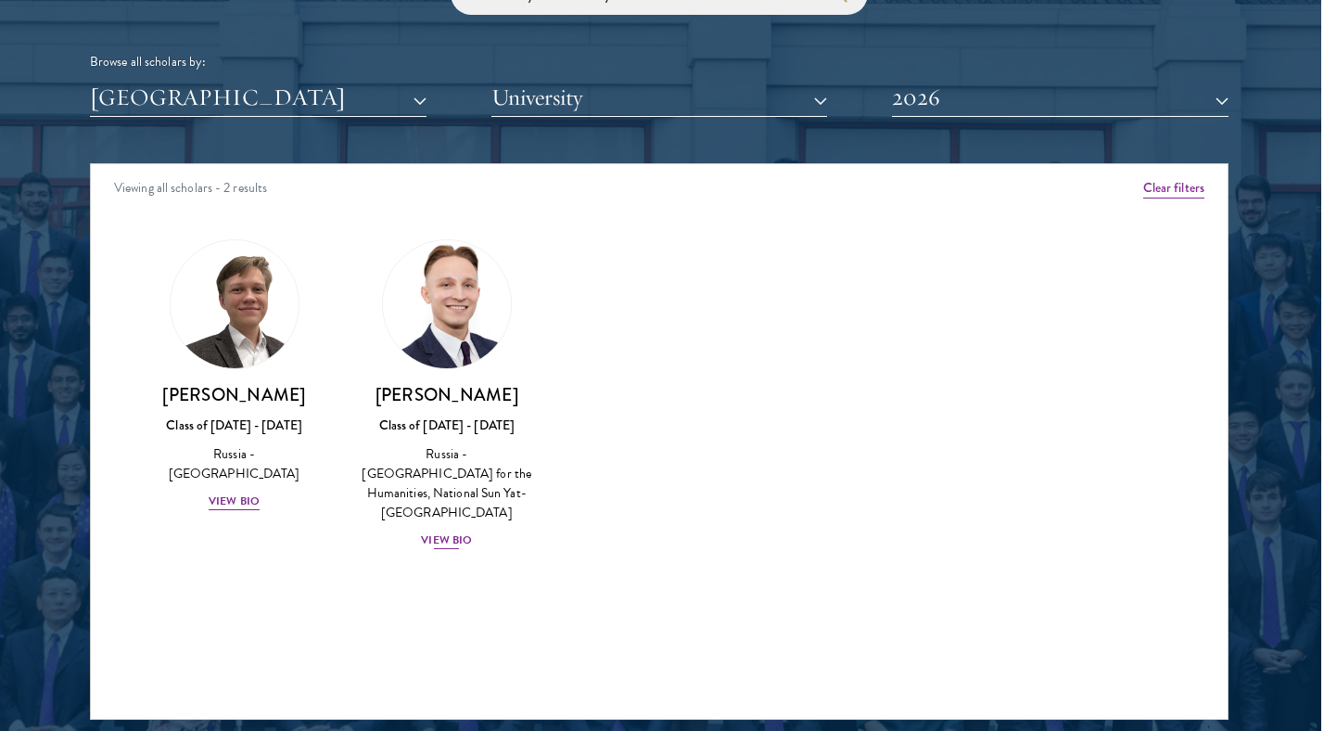
click at [451, 306] on img at bounding box center [447, 304] width 141 height 141
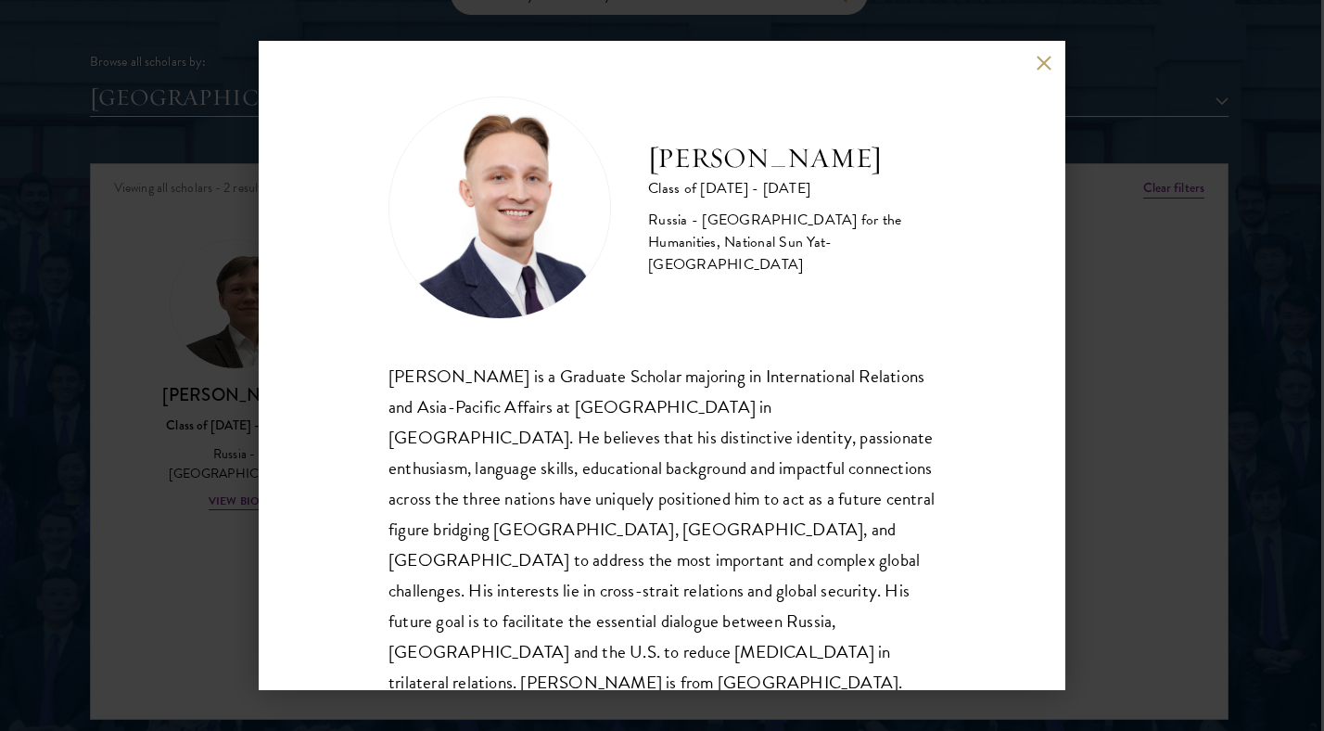
click at [1047, 63] on button at bounding box center [1044, 63] width 16 height 16
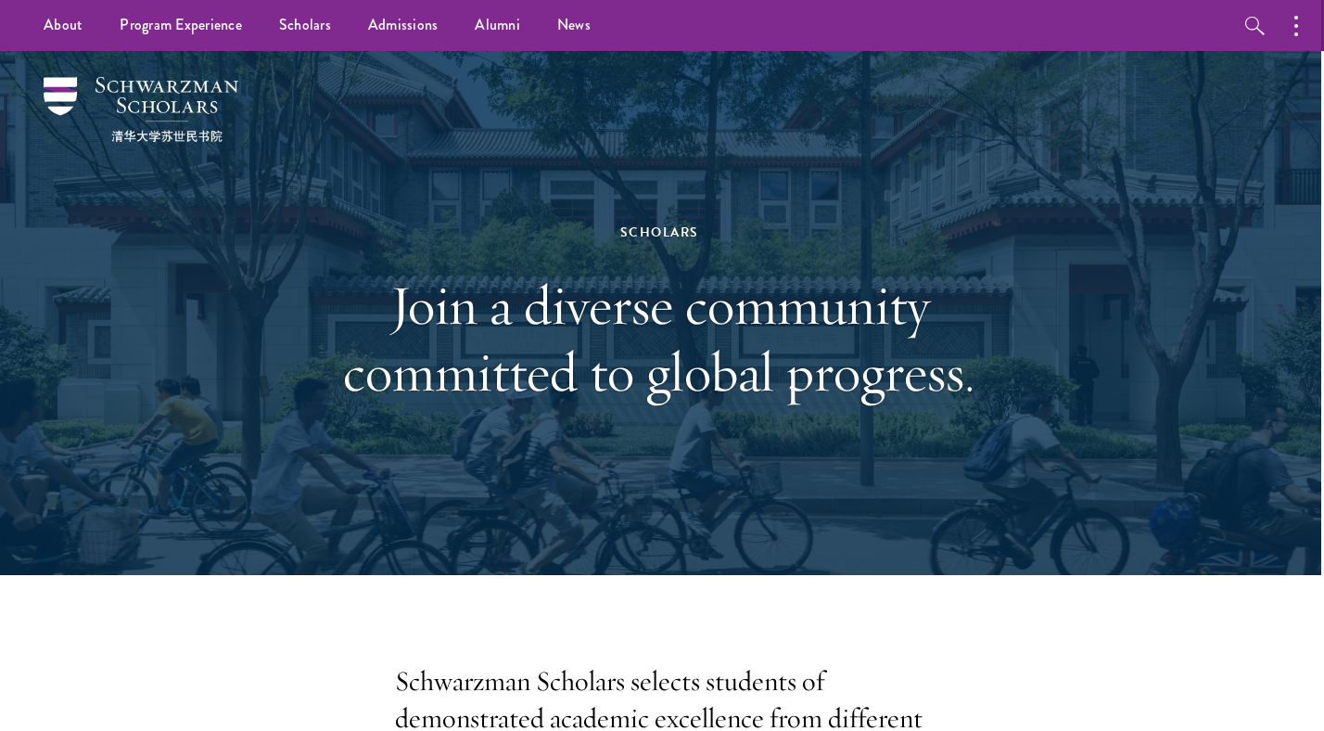
scroll to position [0, 3]
